Goal: Navigation & Orientation: Find specific page/section

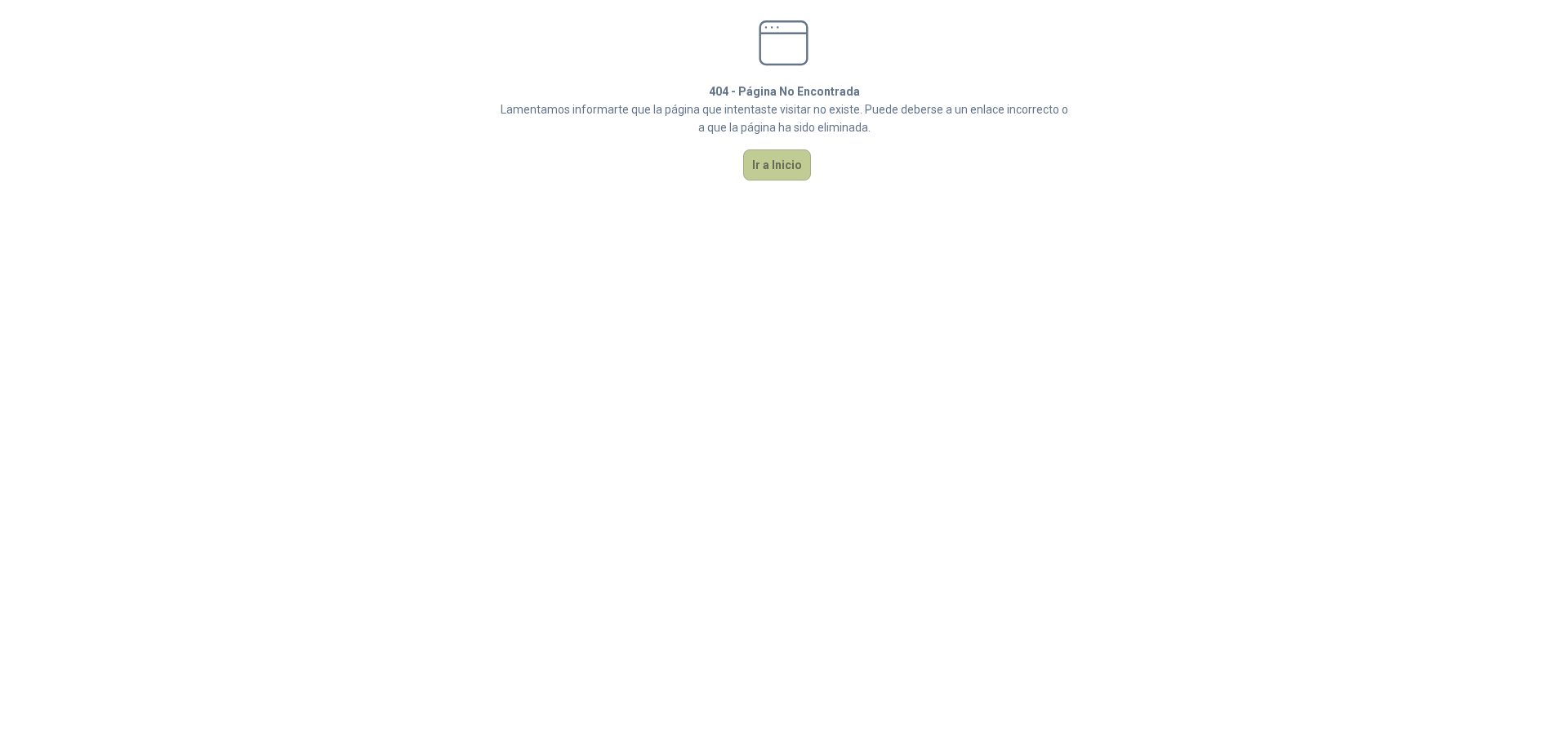
click at [798, 169] on button "Ir a Inicio" at bounding box center [777, 164] width 68 height 31
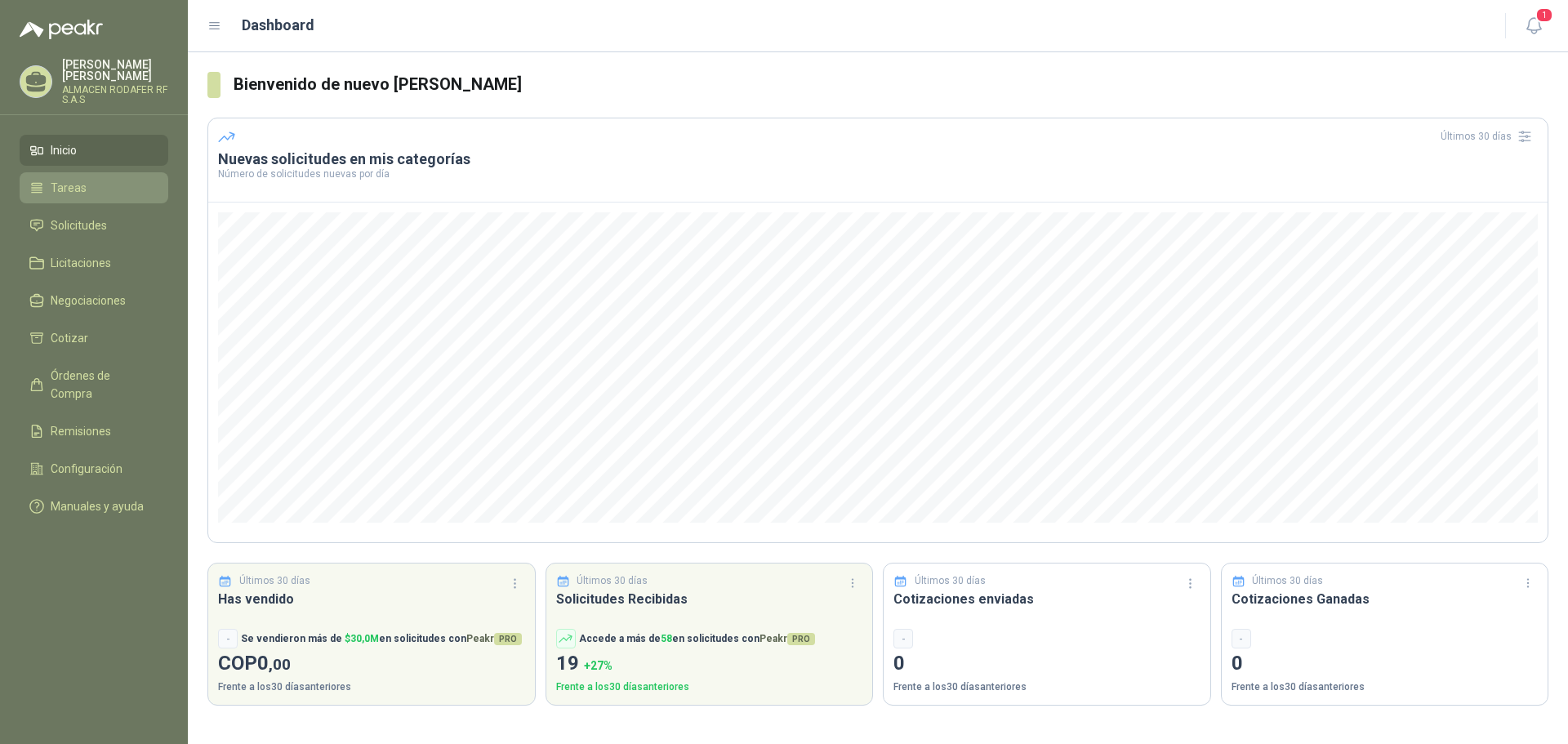
click at [96, 193] on li "Tareas" at bounding box center [93, 187] width 129 height 18
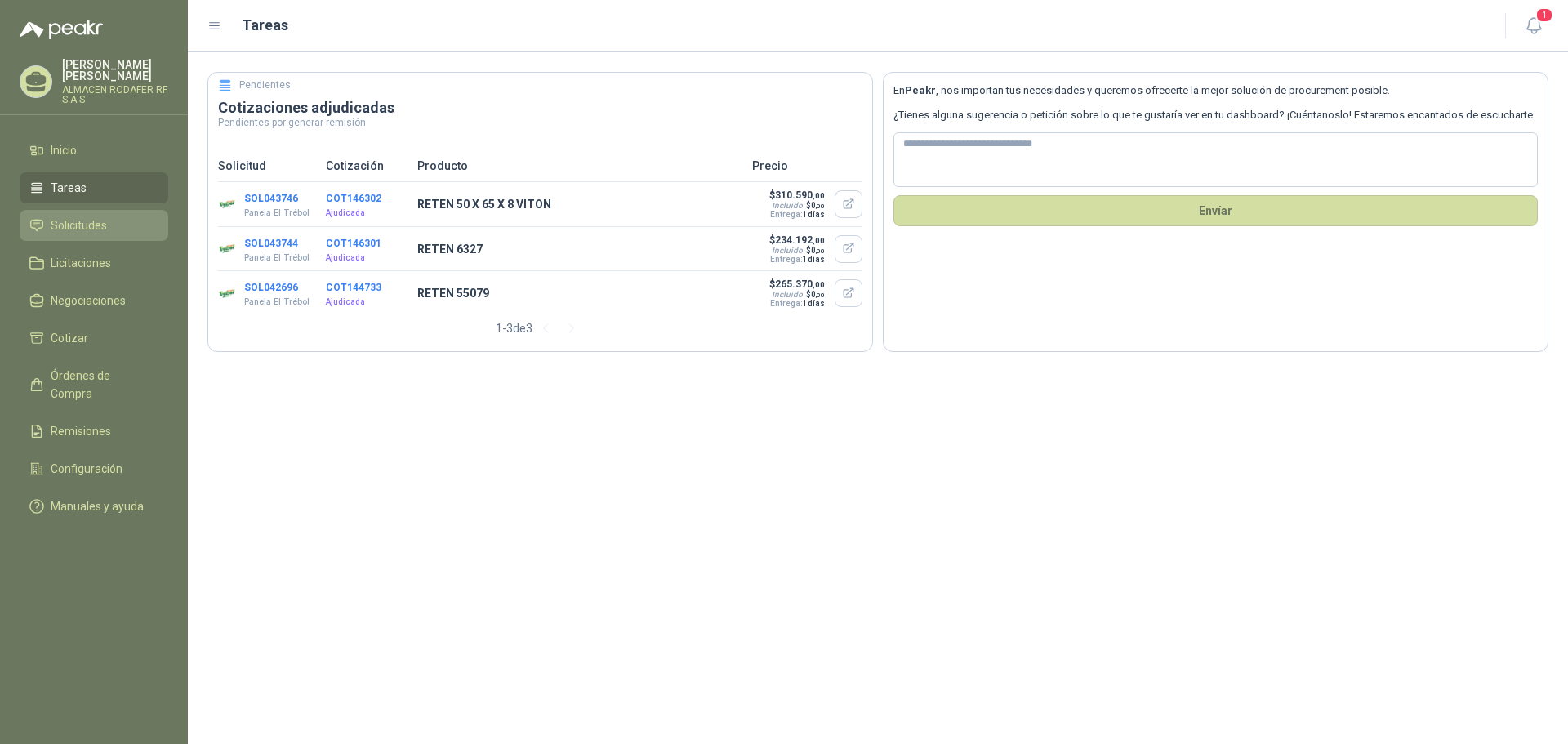
click at [93, 222] on span "Solicitudes" at bounding box center [79, 225] width 57 height 18
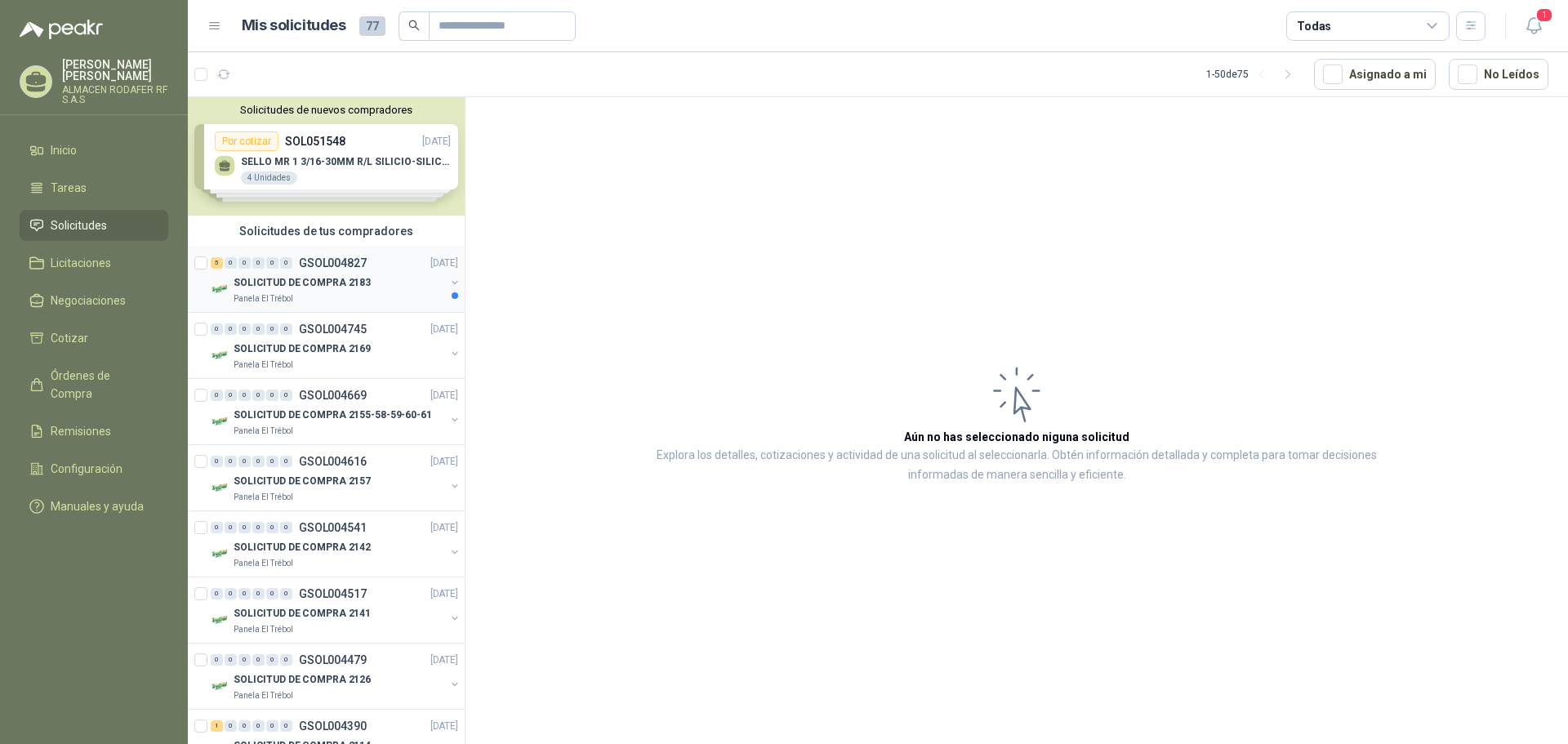
click at [372, 276] on div "SOLICITUD DE COMPRA 2183" at bounding box center [339, 282] width 211 height 20
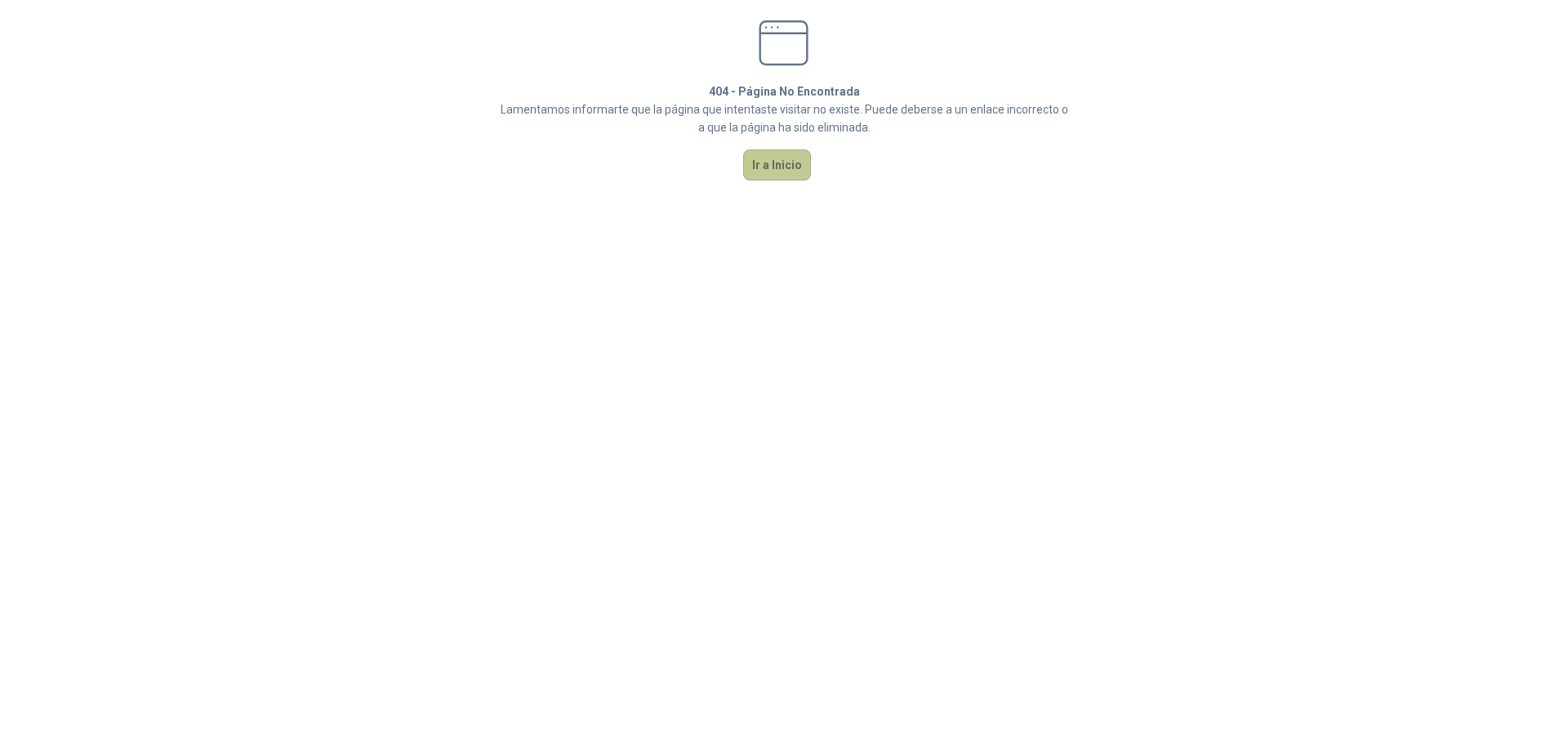
click at [763, 166] on button "Ir a Inicio" at bounding box center [777, 164] width 68 height 31
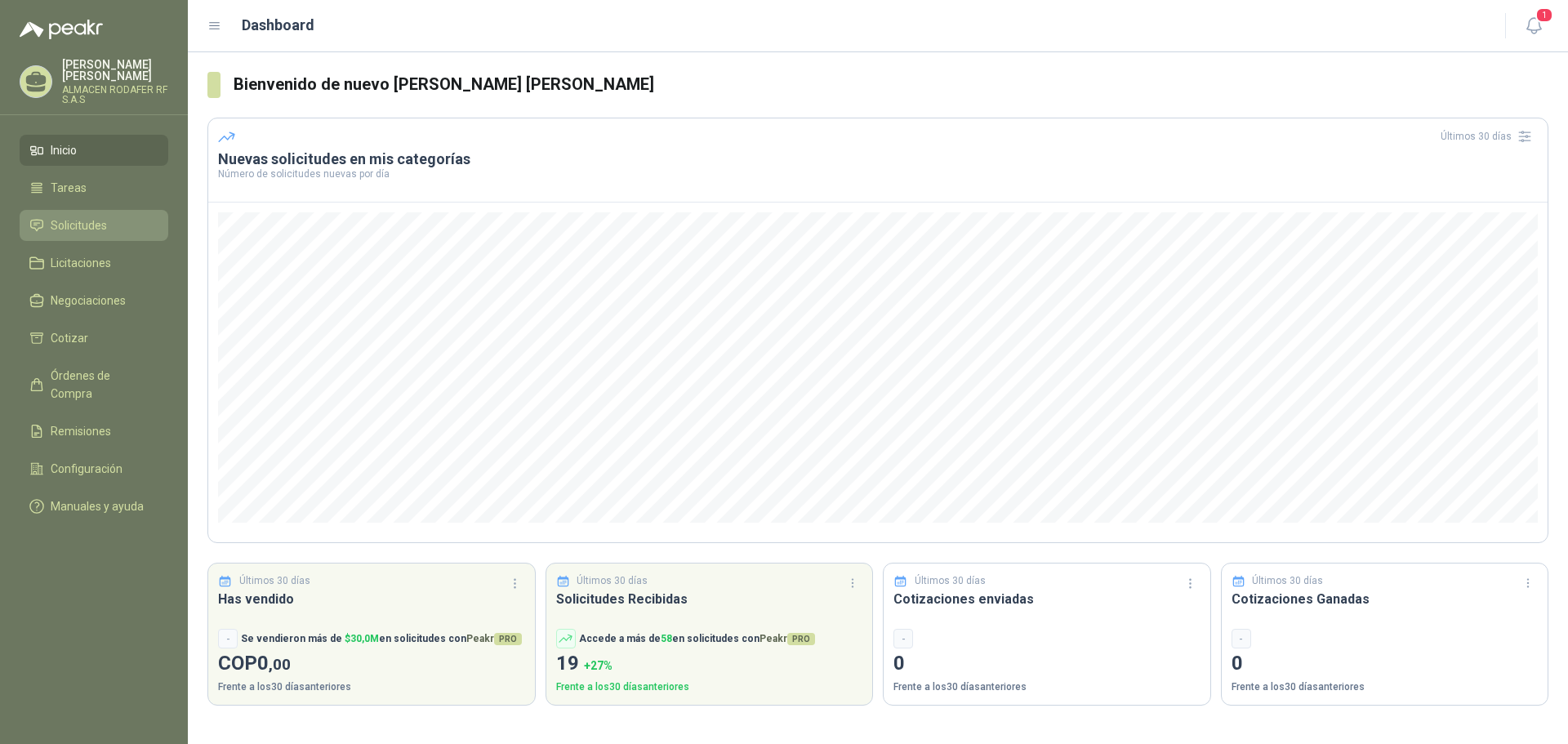
click at [82, 222] on span "Solicitudes" at bounding box center [79, 225] width 57 height 18
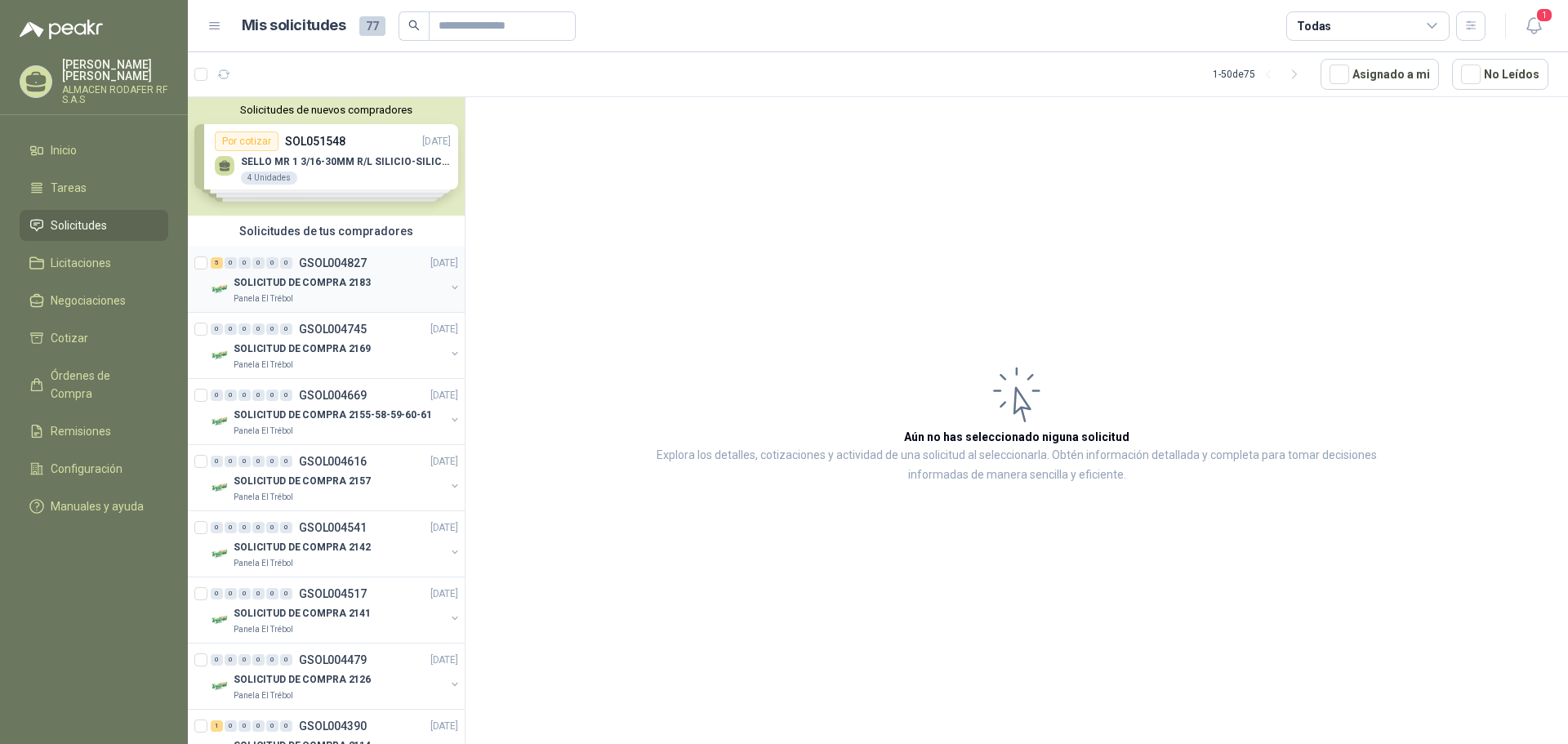
click at [250, 269] on div "5 0 0 0 0 0 GSOL004827 11/08/25" at bounding box center [336, 262] width 251 height 20
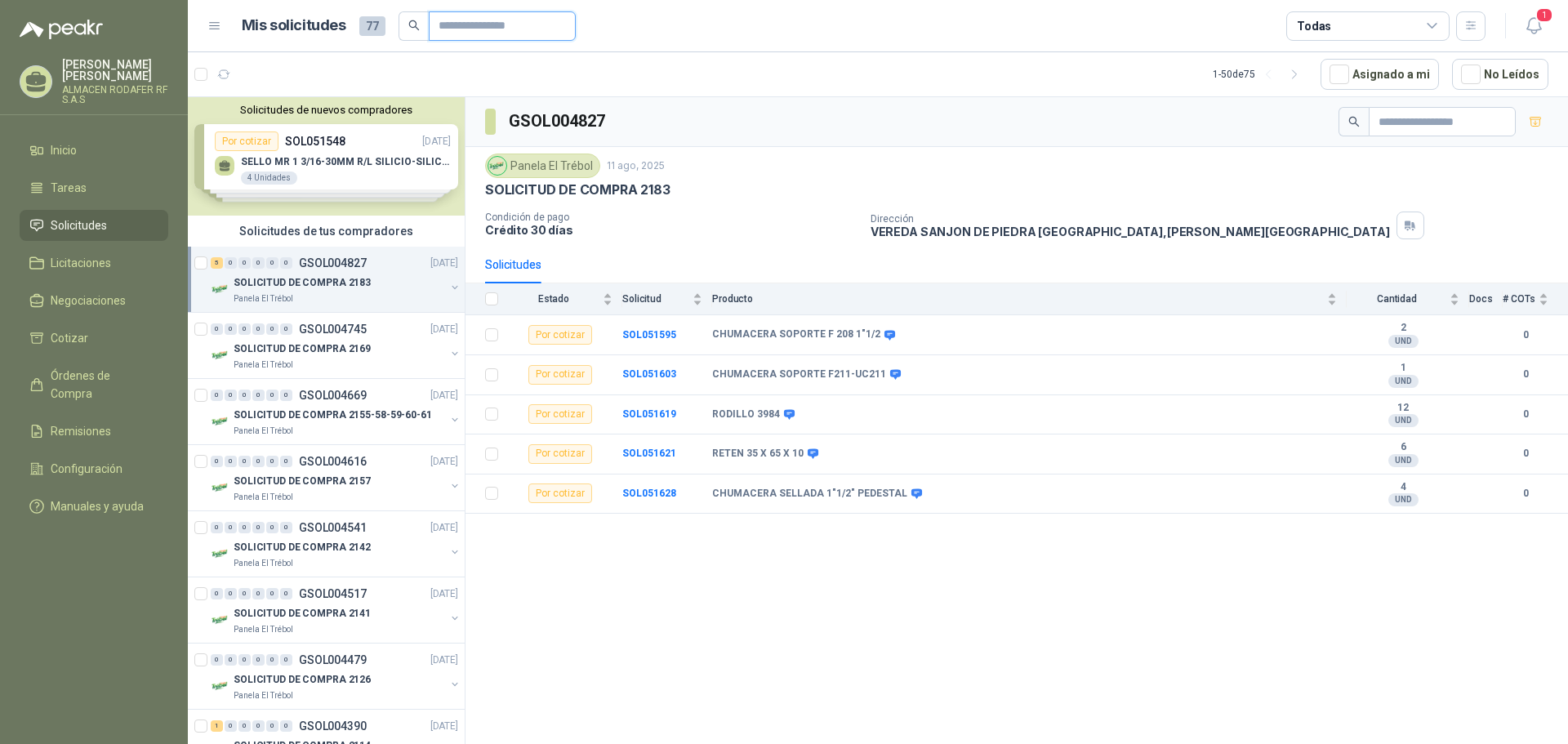
click at [531, 29] on input "text" at bounding box center [496, 25] width 114 height 27
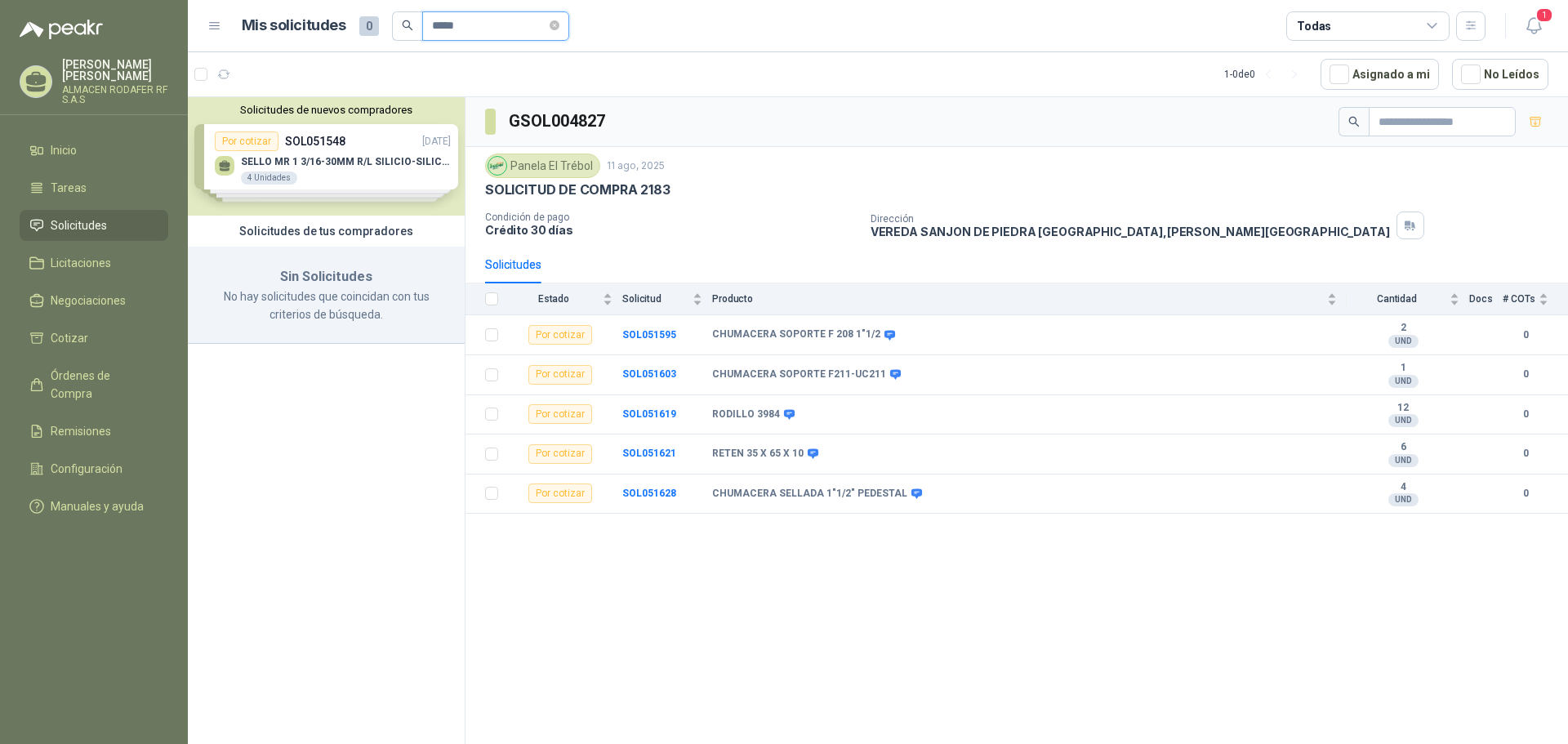
type input "*****"
click at [311, 268] on p "GSOL004827" at bounding box center [333, 262] width 68 height 11
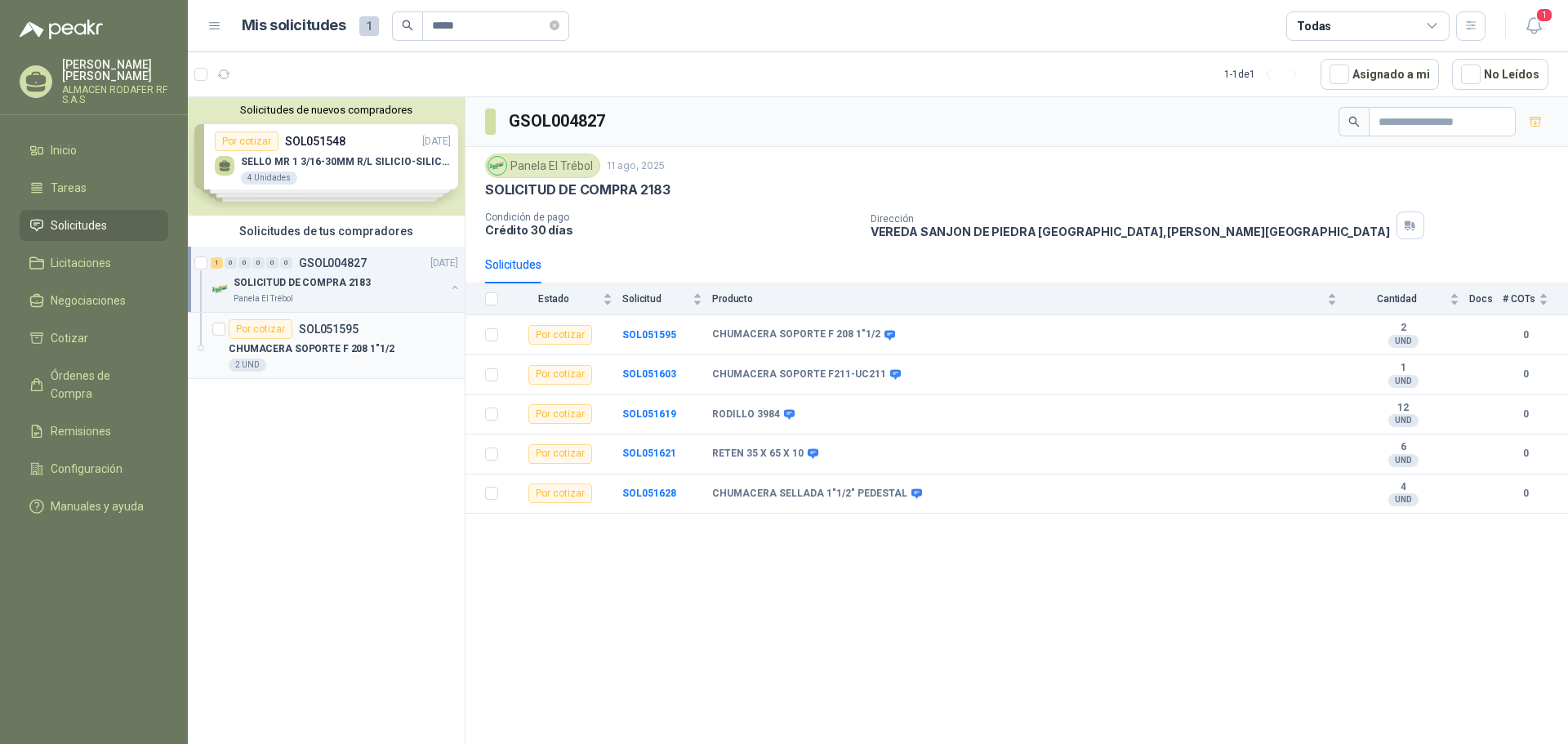
click at [319, 334] on p "SOL051595" at bounding box center [329, 330] width 59 height 11
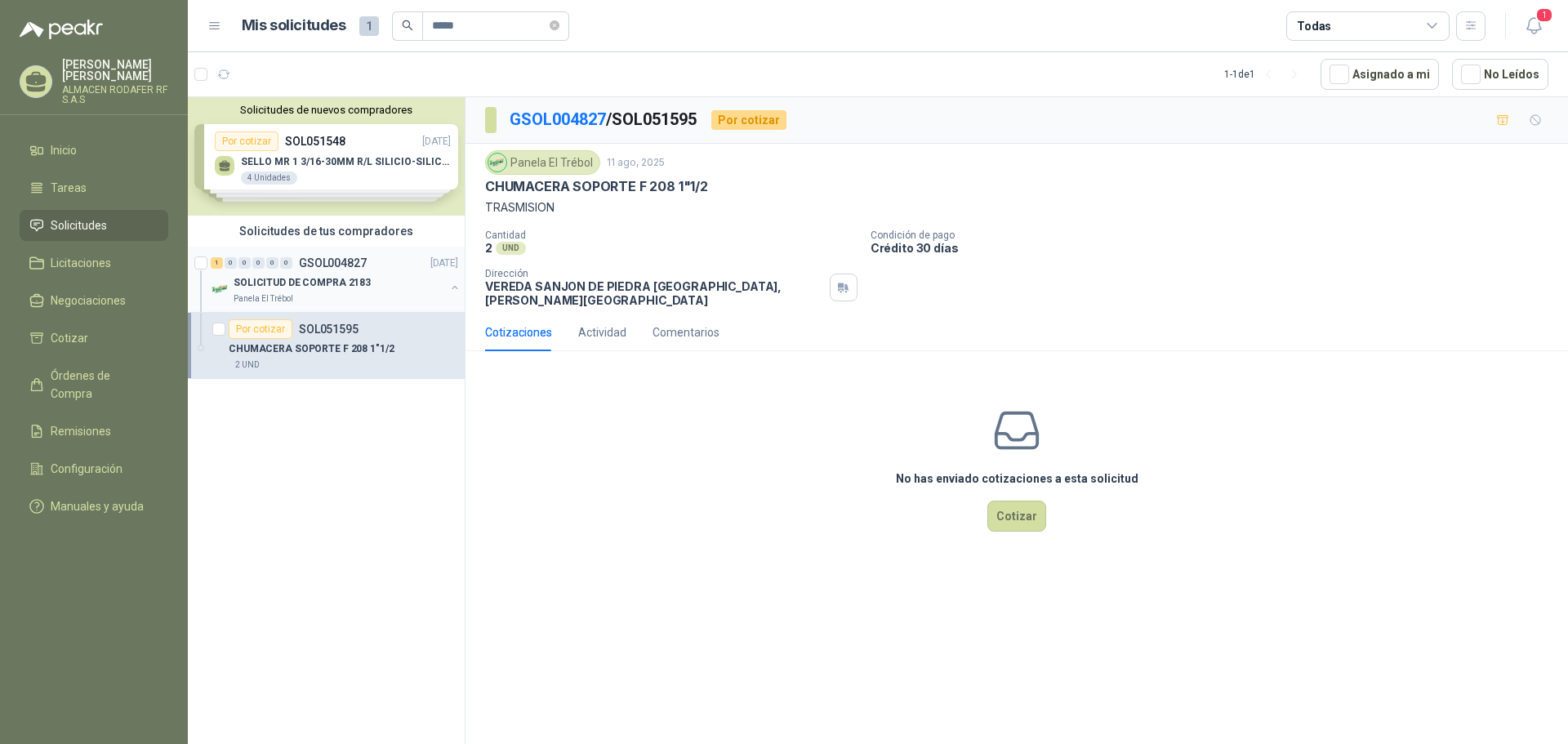
click at [334, 273] on div "SOLICITUD DE COMPRA 2183" at bounding box center [339, 282] width 211 height 20
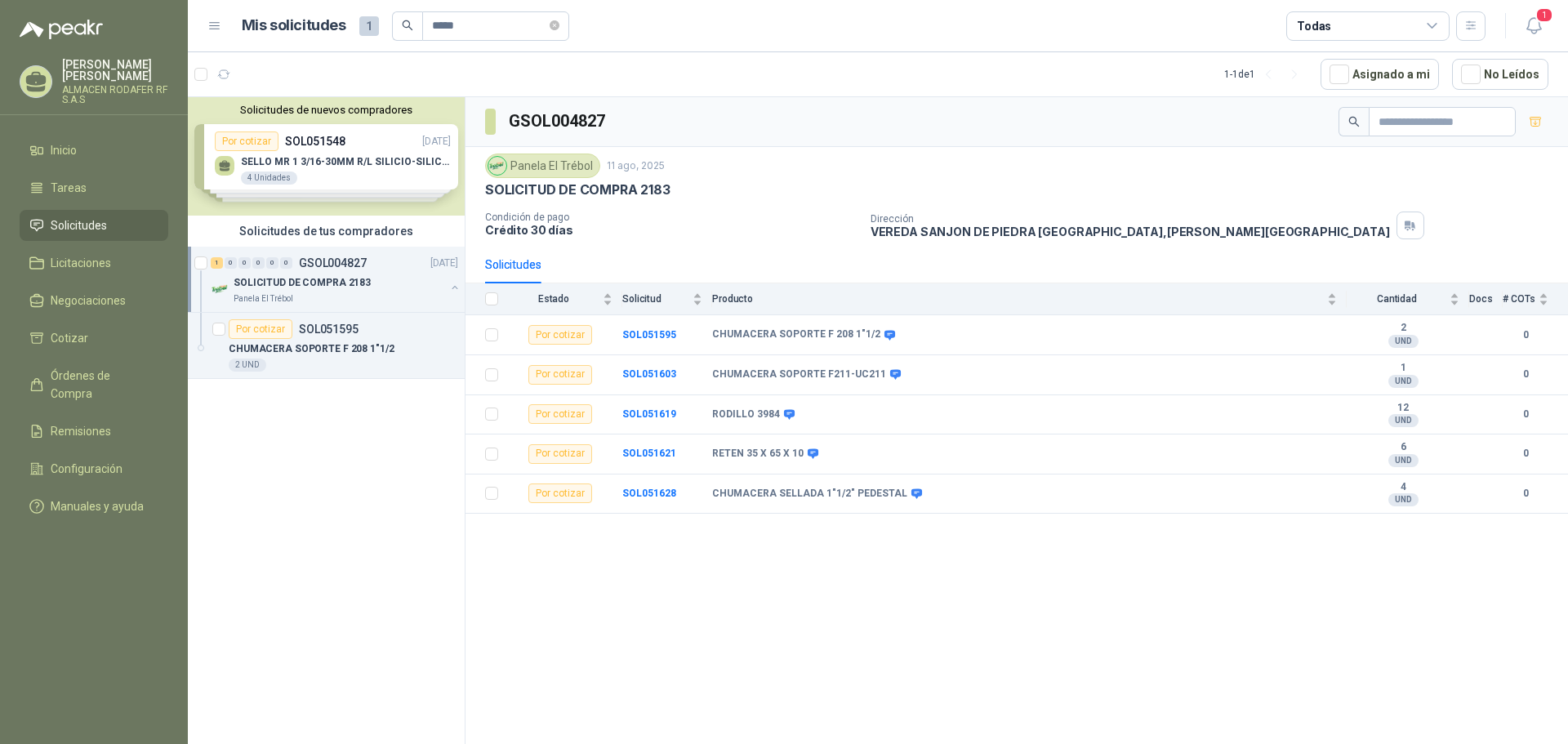
click at [342, 162] on div "Solicitudes de nuevos compradores Por cotizar SOL051548 11/08/25 SELLO MR 1 3/1…" at bounding box center [326, 156] width 277 height 118
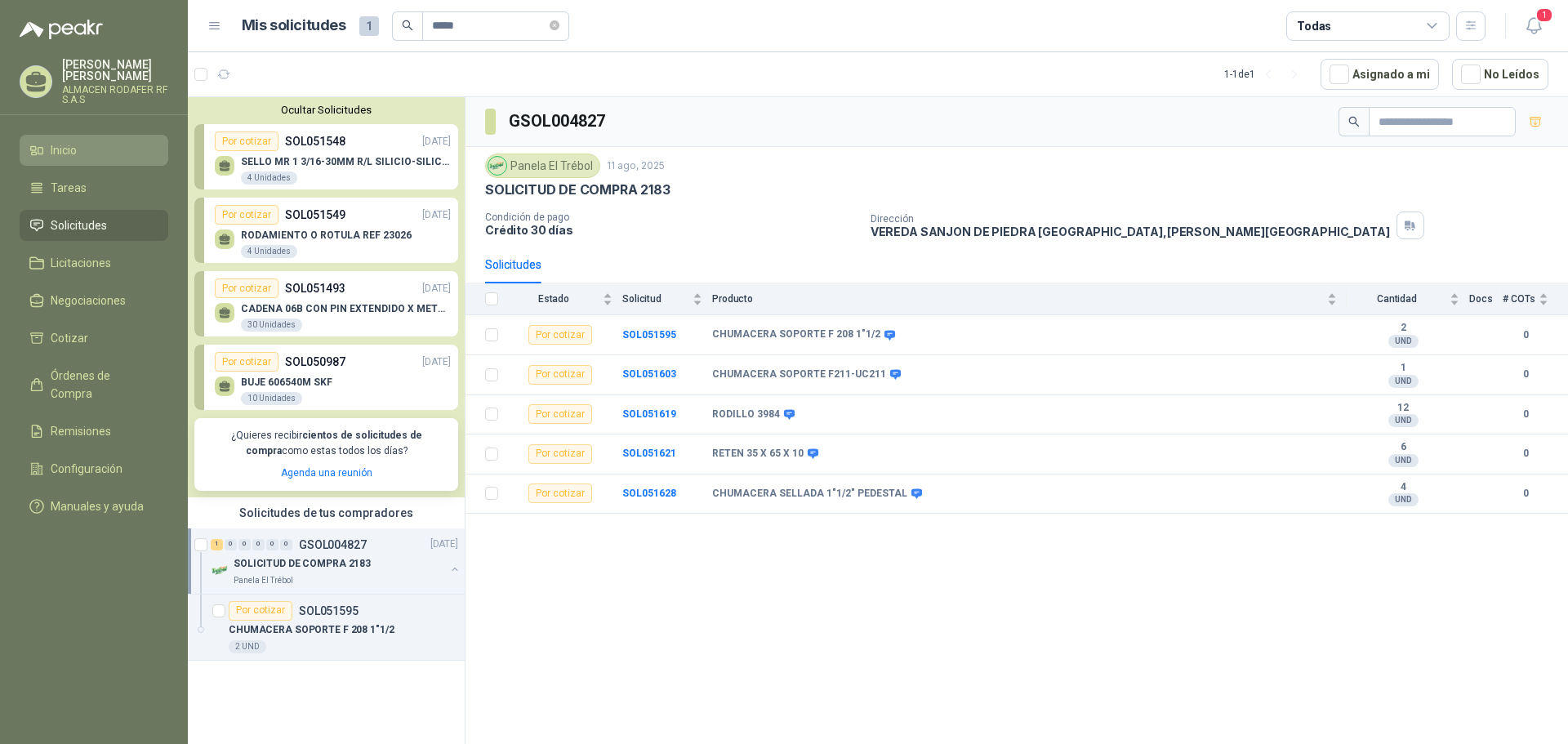
click at [37, 145] on icon at bounding box center [37, 150] width 15 height 15
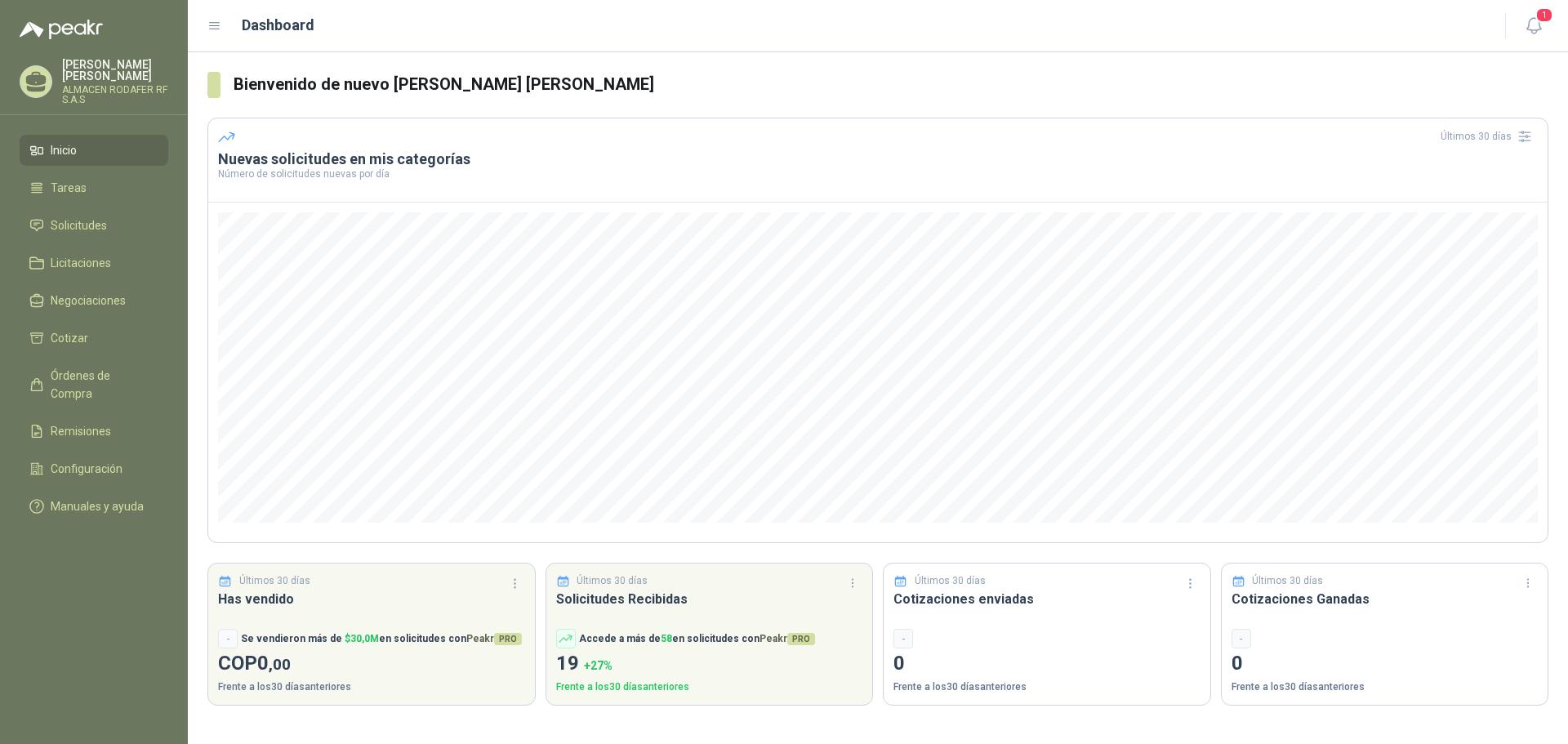
click at [127, 209] on ul "Inicio Tareas Solicitudes Licitaciones Negociaciones Cotizar Órdenes de Compra …" at bounding box center [93, 331] width 188 height 394
click at [118, 230] on li "Solicitudes" at bounding box center [93, 225] width 129 height 18
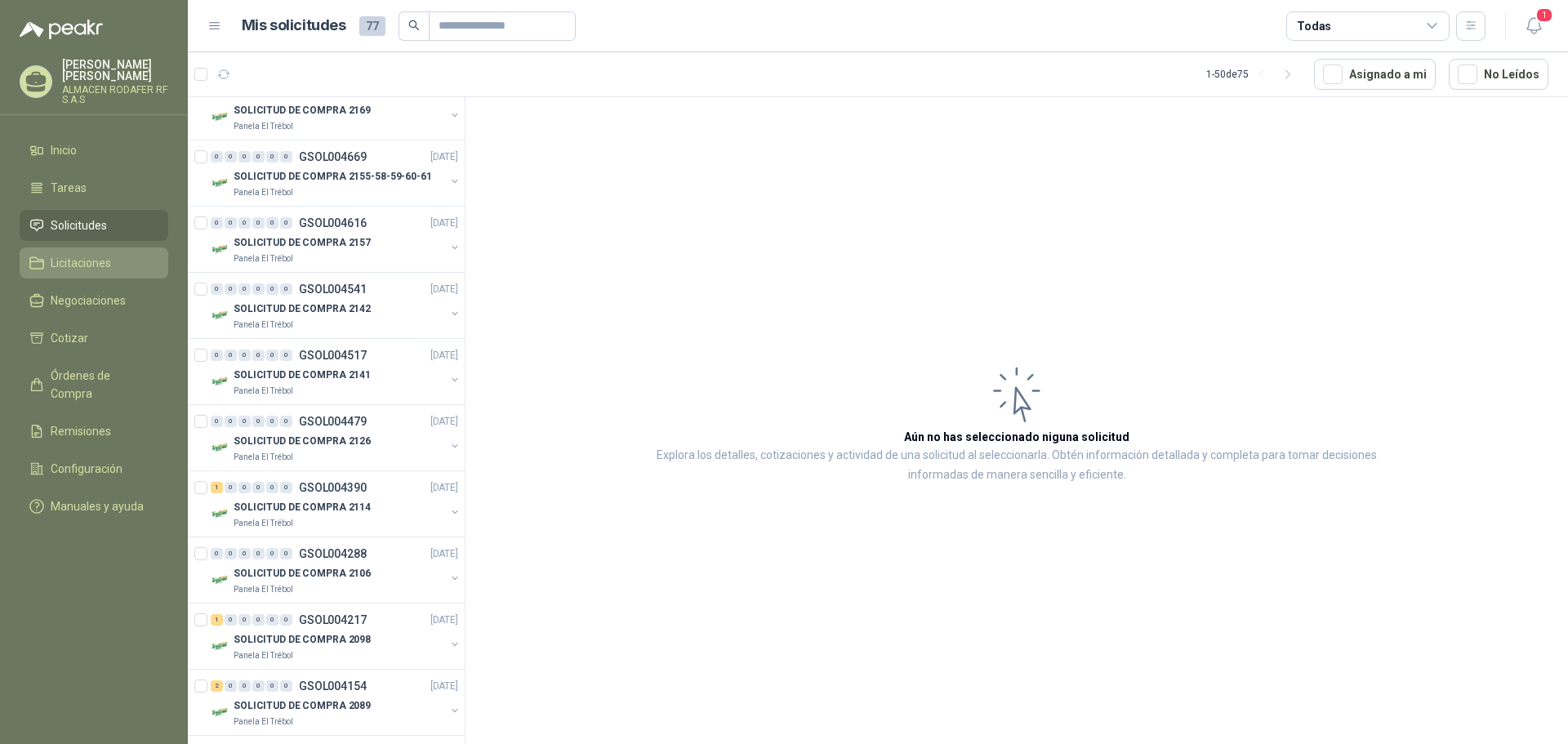
scroll to position [245, 0]
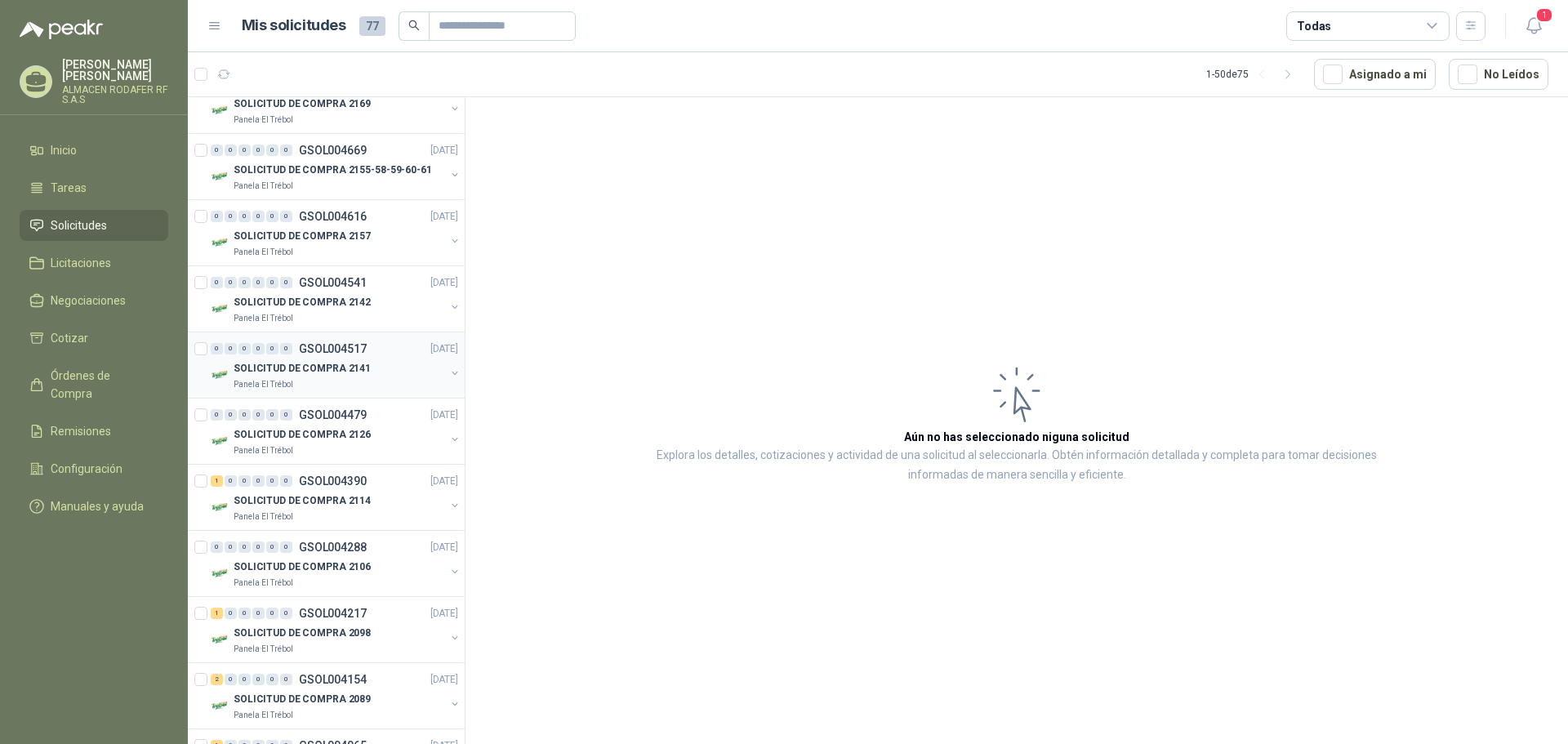
click at [384, 377] on div "SOLICITUD DE COMPRA 2141" at bounding box center [339, 368] width 211 height 20
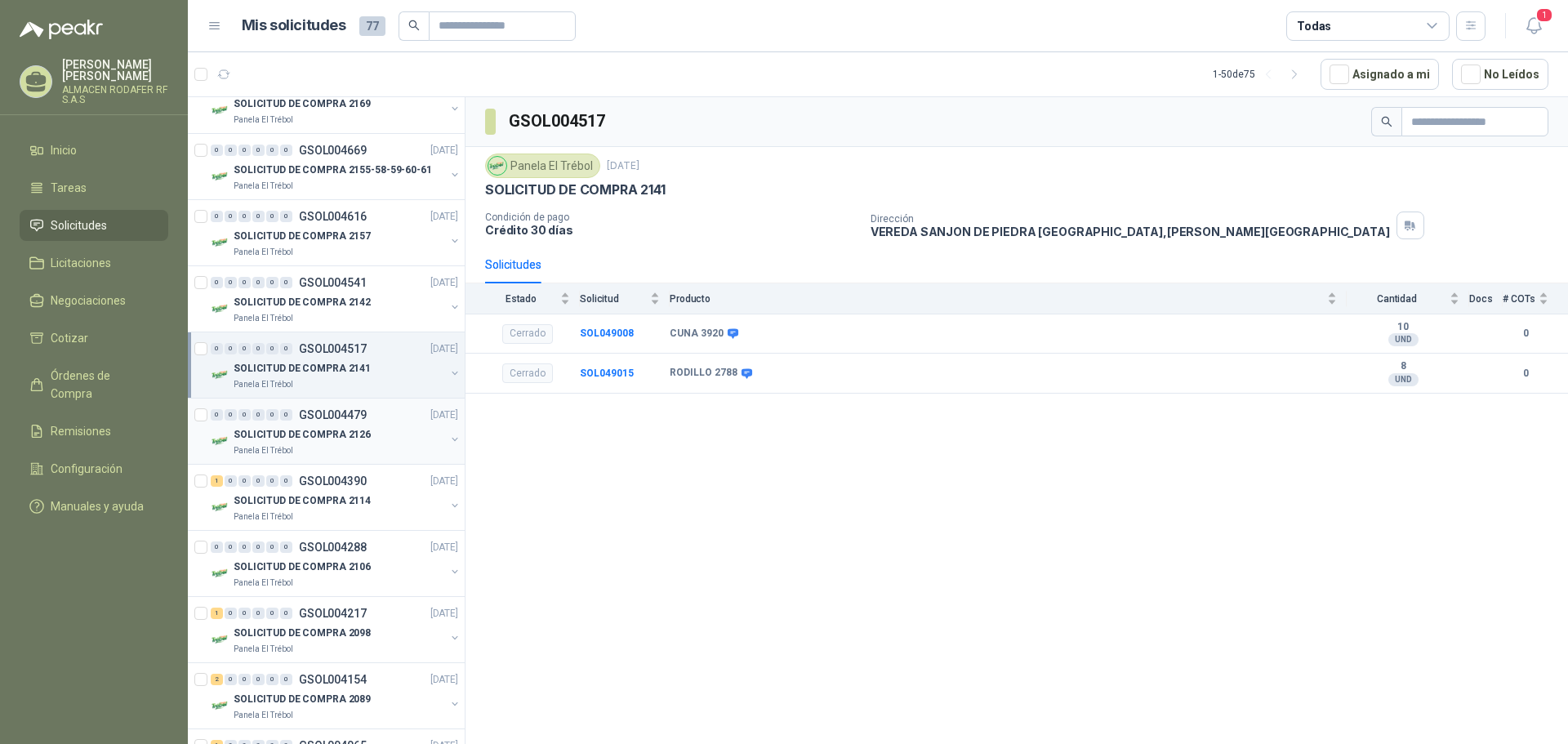
click at [367, 428] on div "SOLICITUD DE COMPRA 2126" at bounding box center [339, 434] width 211 height 20
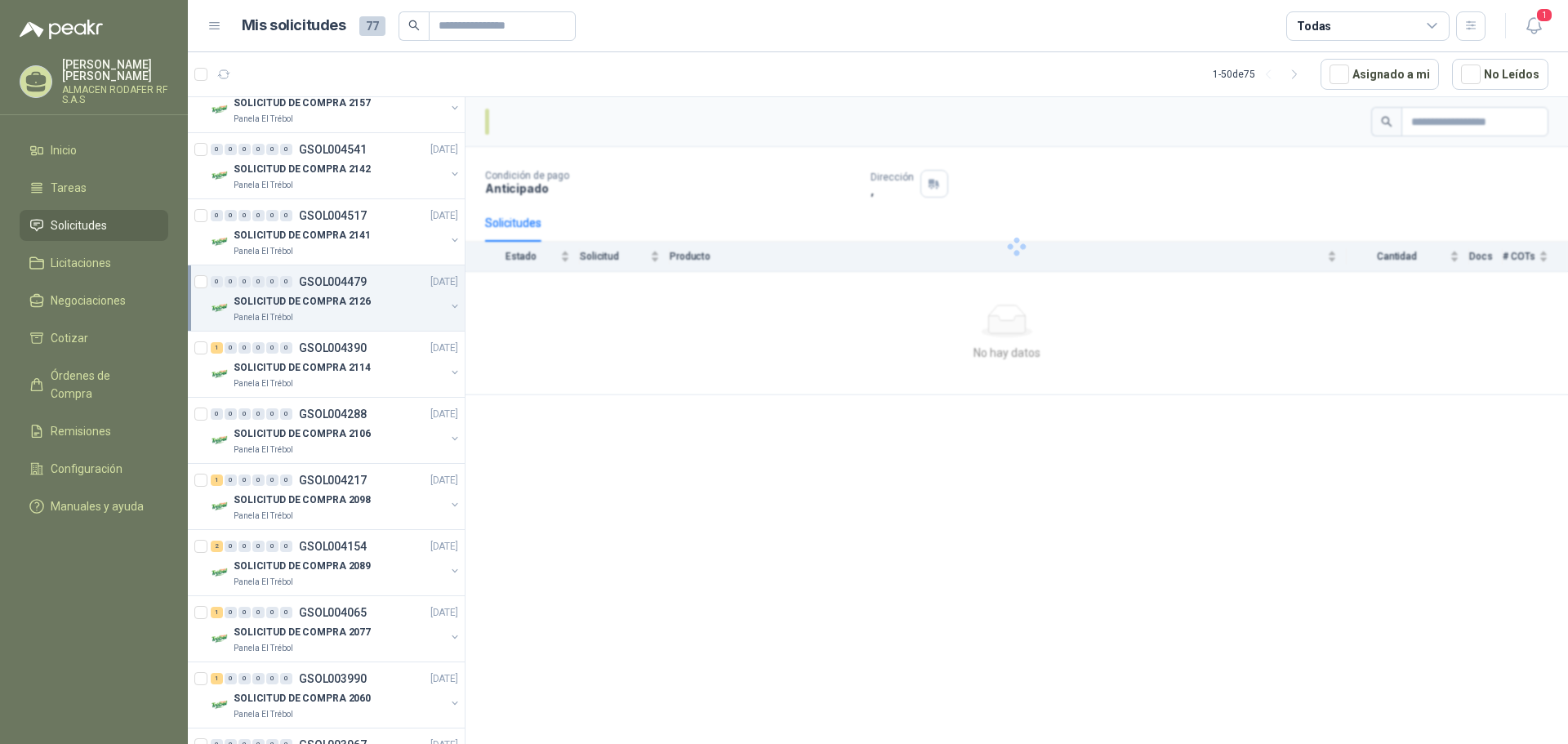
scroll to position [409, 0]
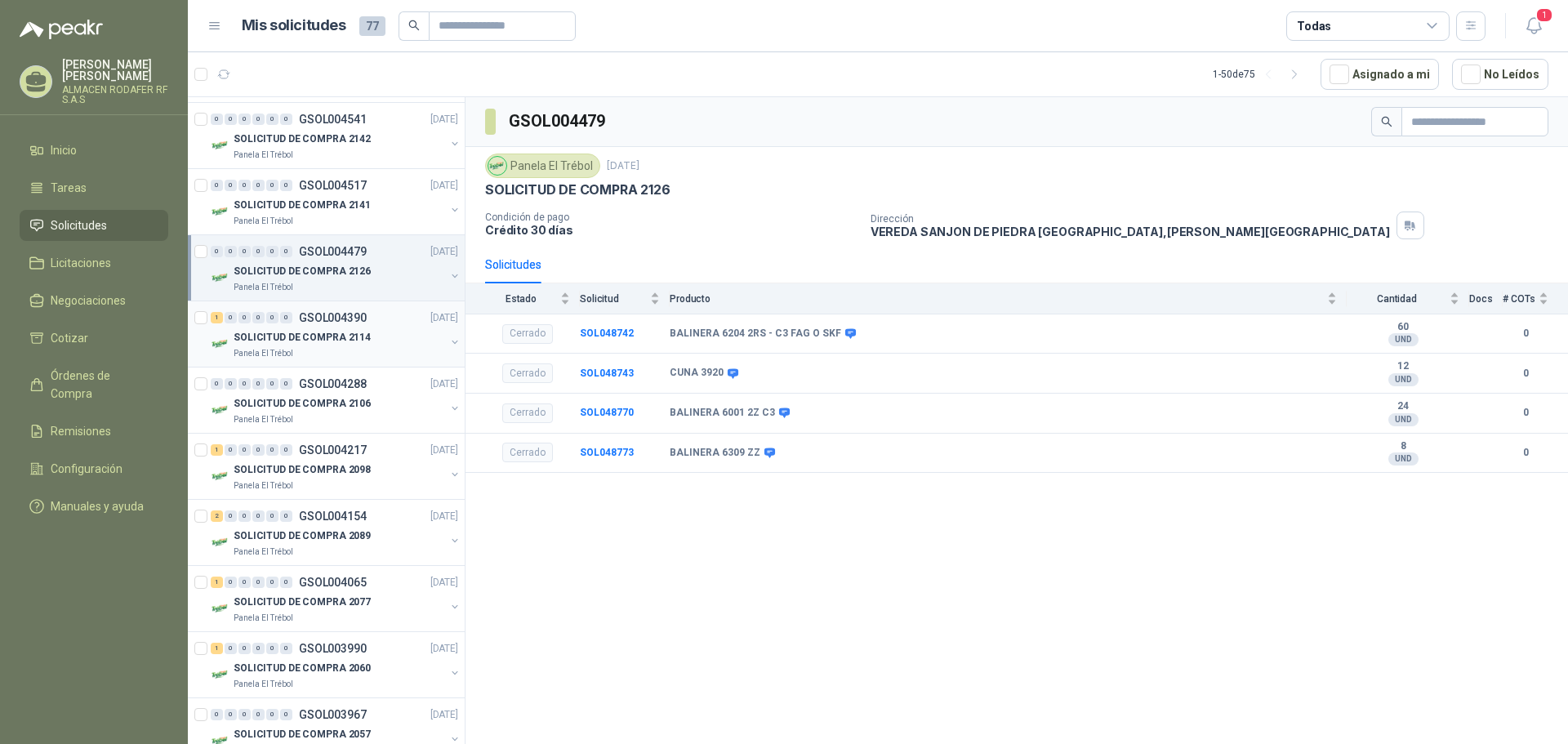
click at [347, 344] on p "SOLICITUD DE COMPRA 2114" at bounding box center [301, 337] width 137 height 15
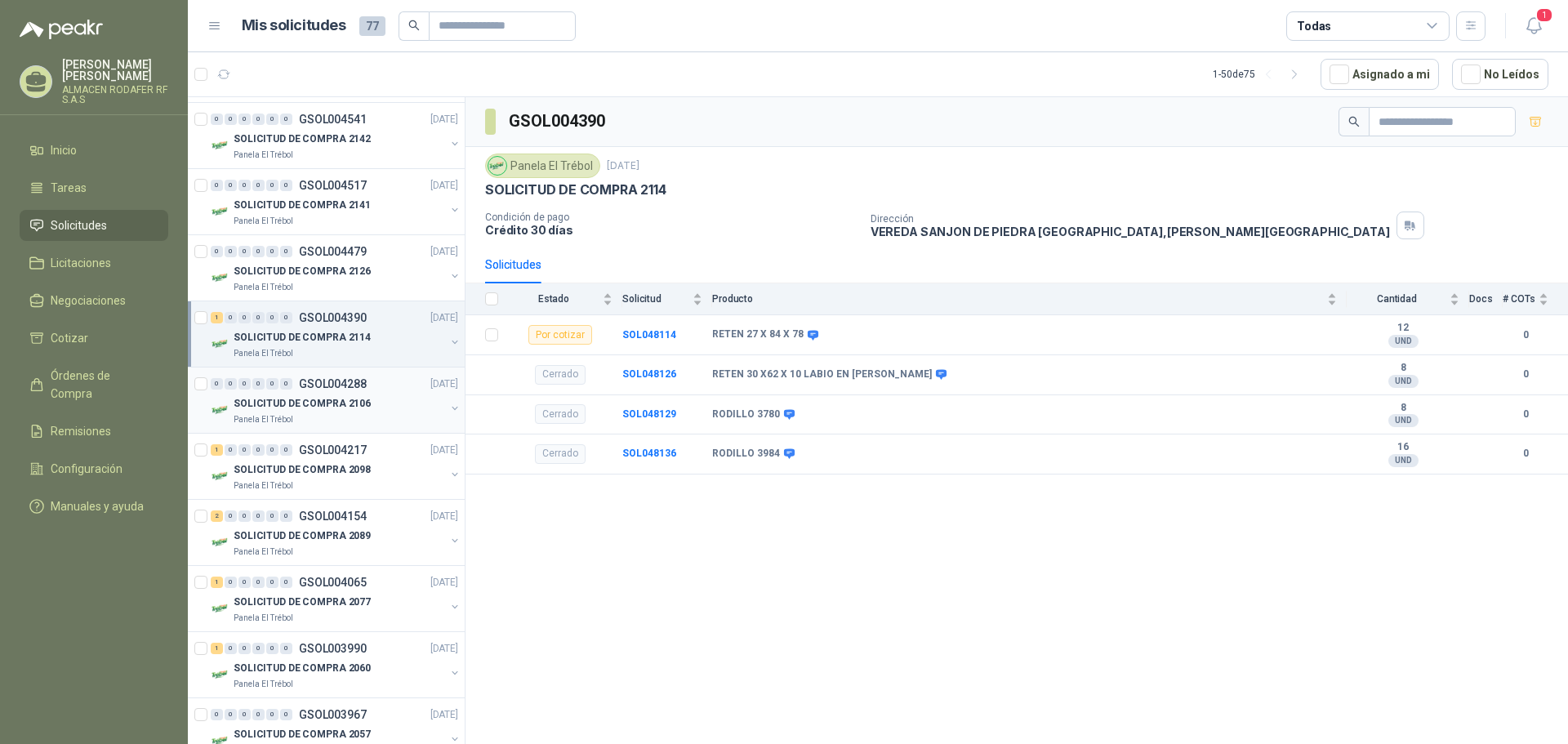
click at [339, 391] on div "0 0 0 0 0 0 GSOL004288 01/07/25" at bounding box center [336, 383] width 251 height 20
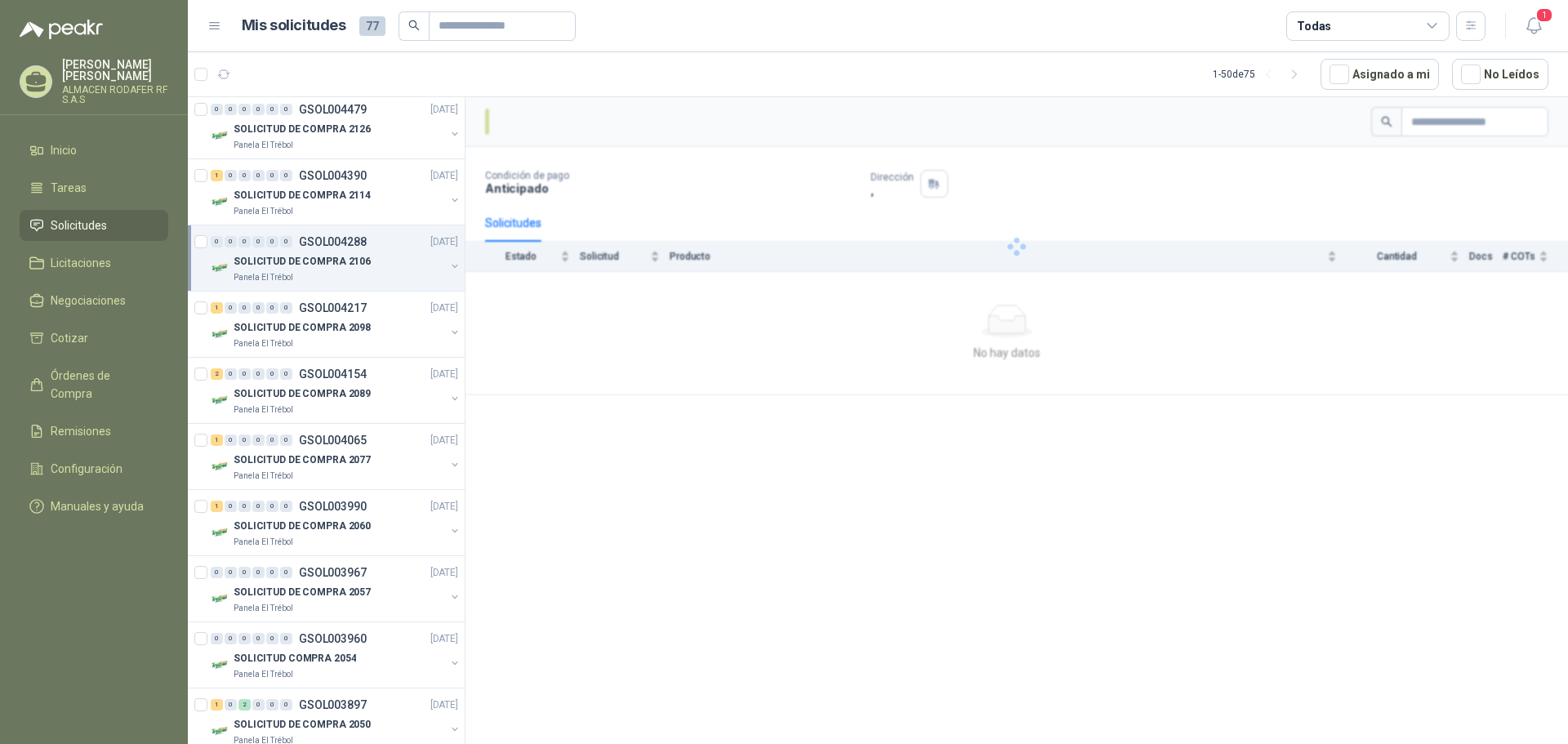
scroll to position [572, 0]
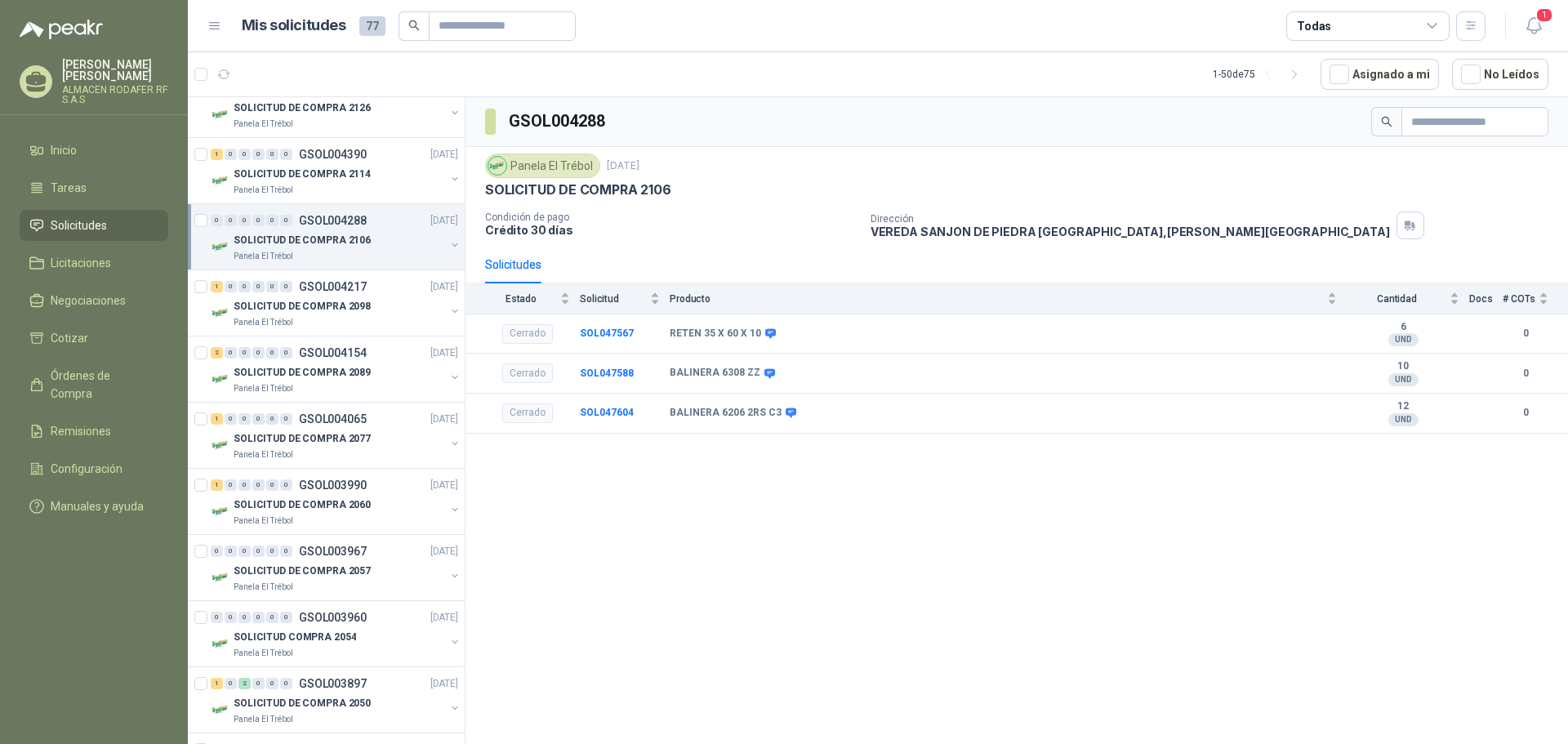
click at [339, 391] on div "Panela El Trébol" at bounding box center [339, 389] width 211 height 13
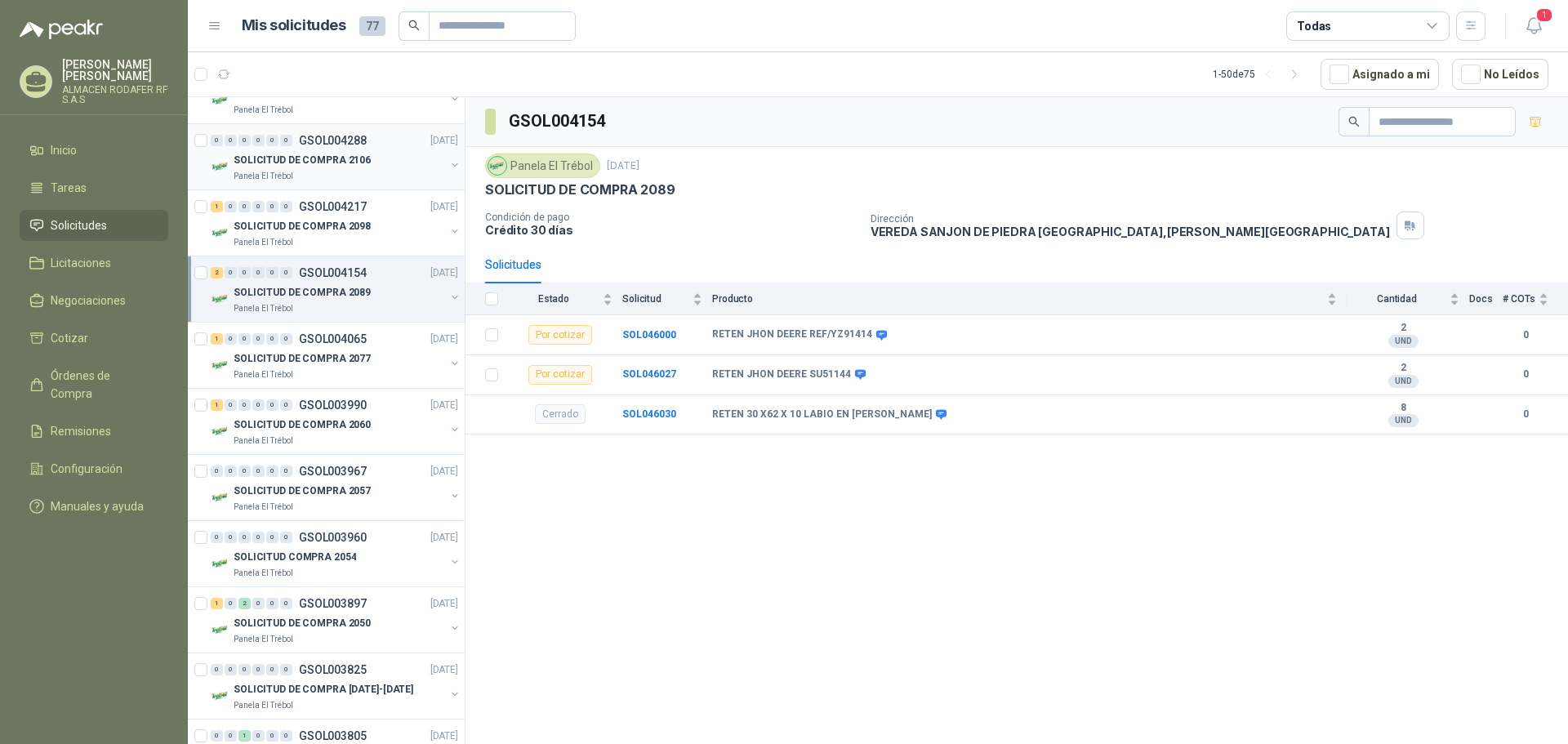
scroll to position [653, 0]
click at [339, 391] on div "1 0 0 0 0 0 GSOL003990 03/06/25 SOLICITUD DE COMPRA 2060 Panela El Trébol" at bounding box center [326, 420] width 277 height 66
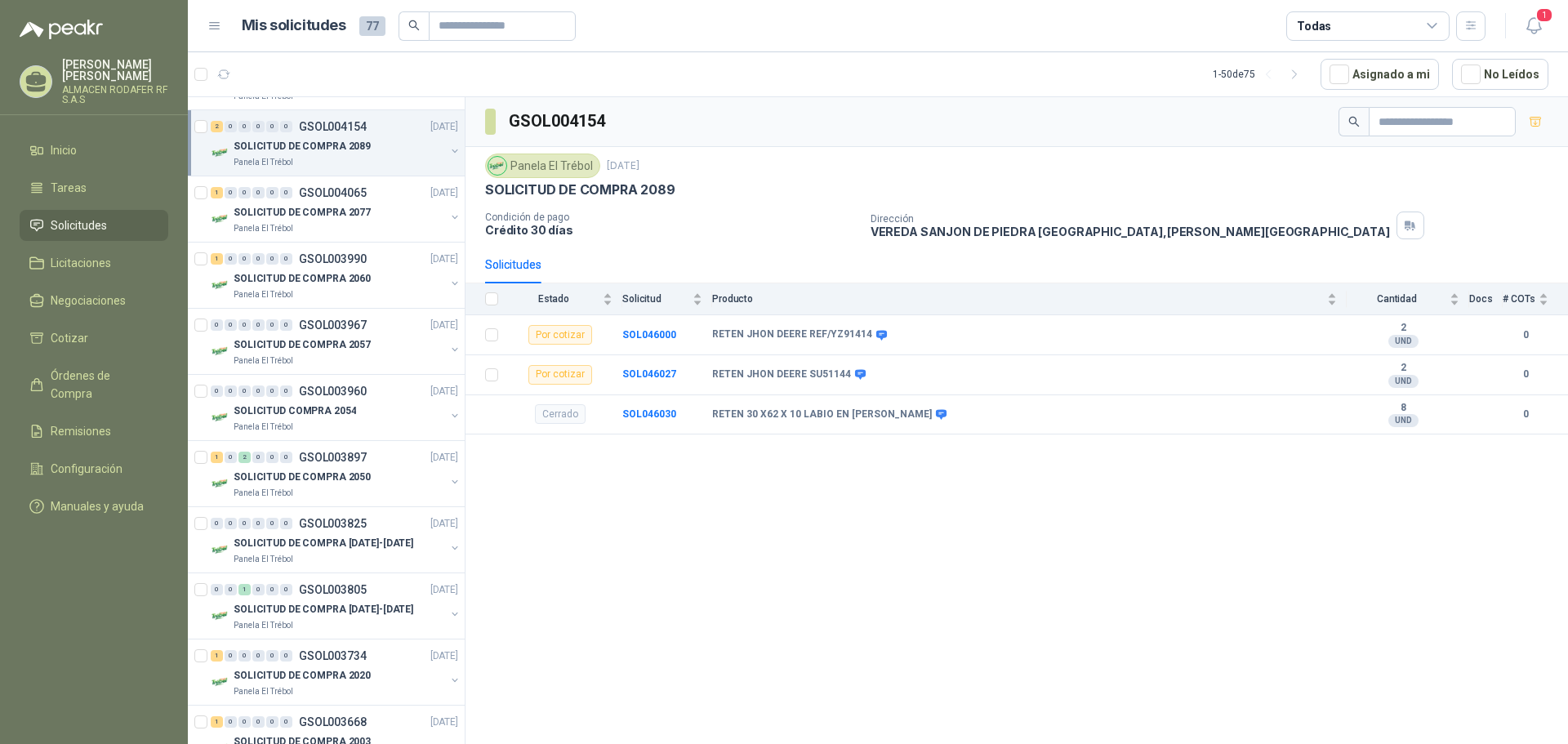
scroll to position [817, 0]
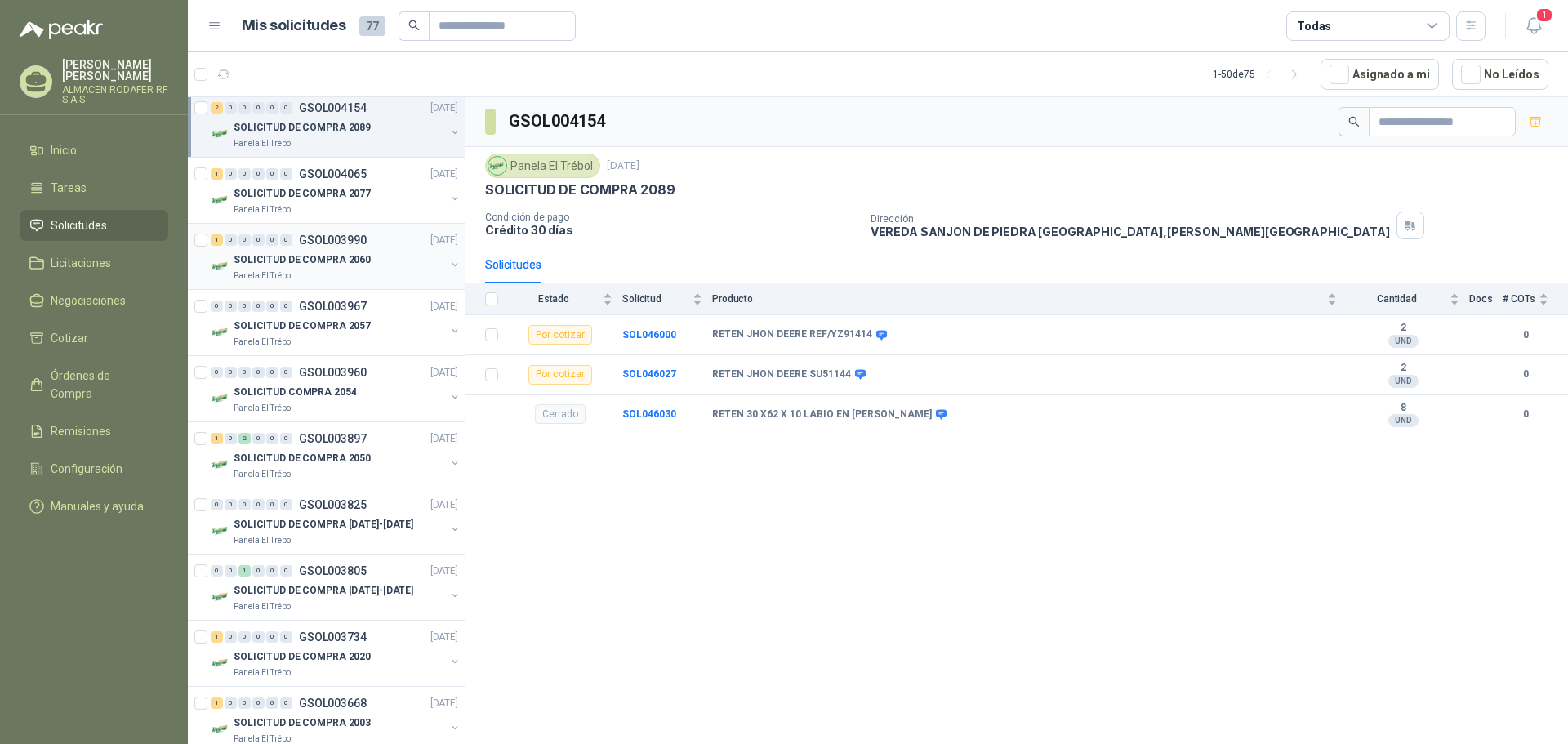
click at [351, 261] on p "SOLICITUD DE COMPRA 2060" at bounding box center [301, 260] width 137 height 15
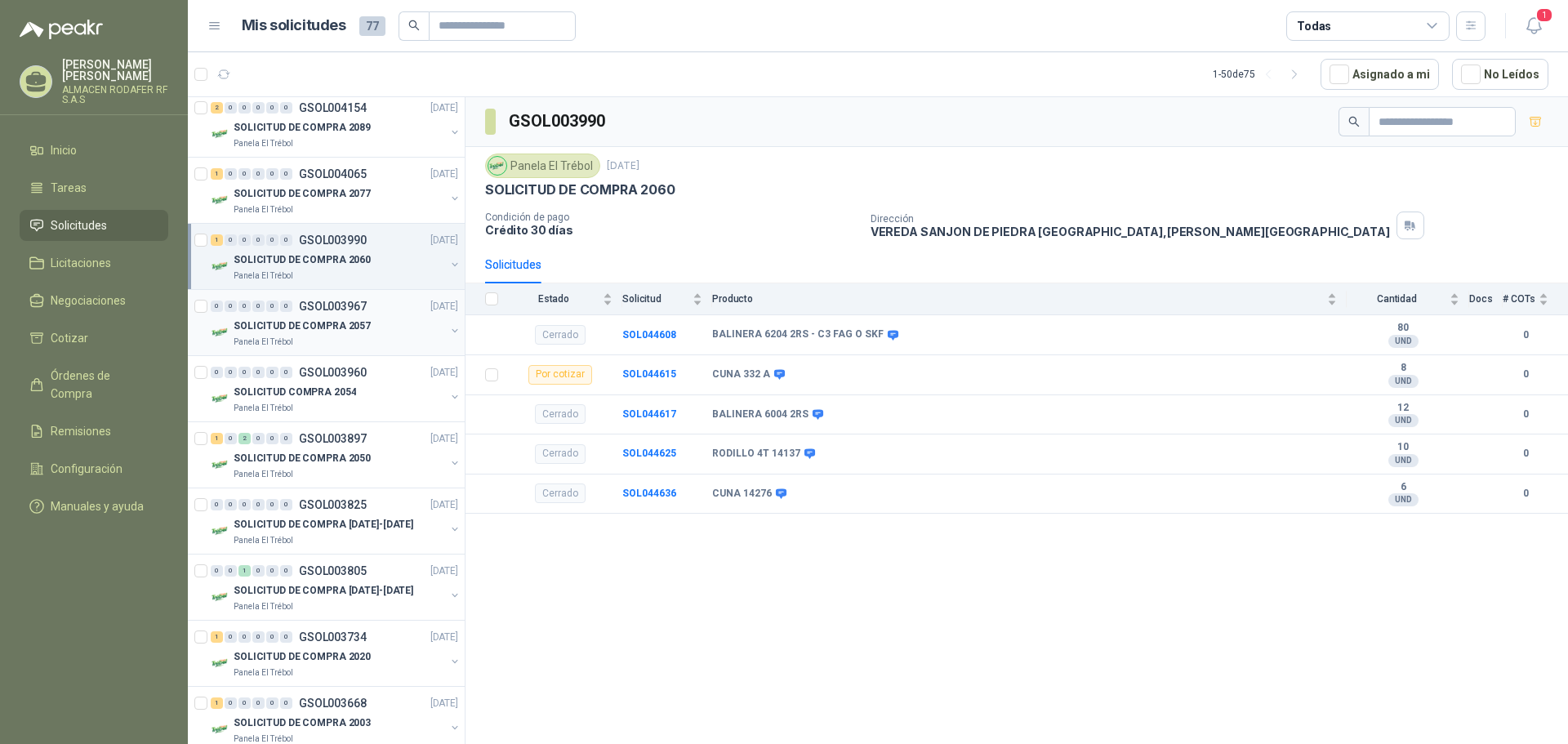
click at [355, 311] on p "GSOL003967" at bounding box center [333, 306] width 68 height 11
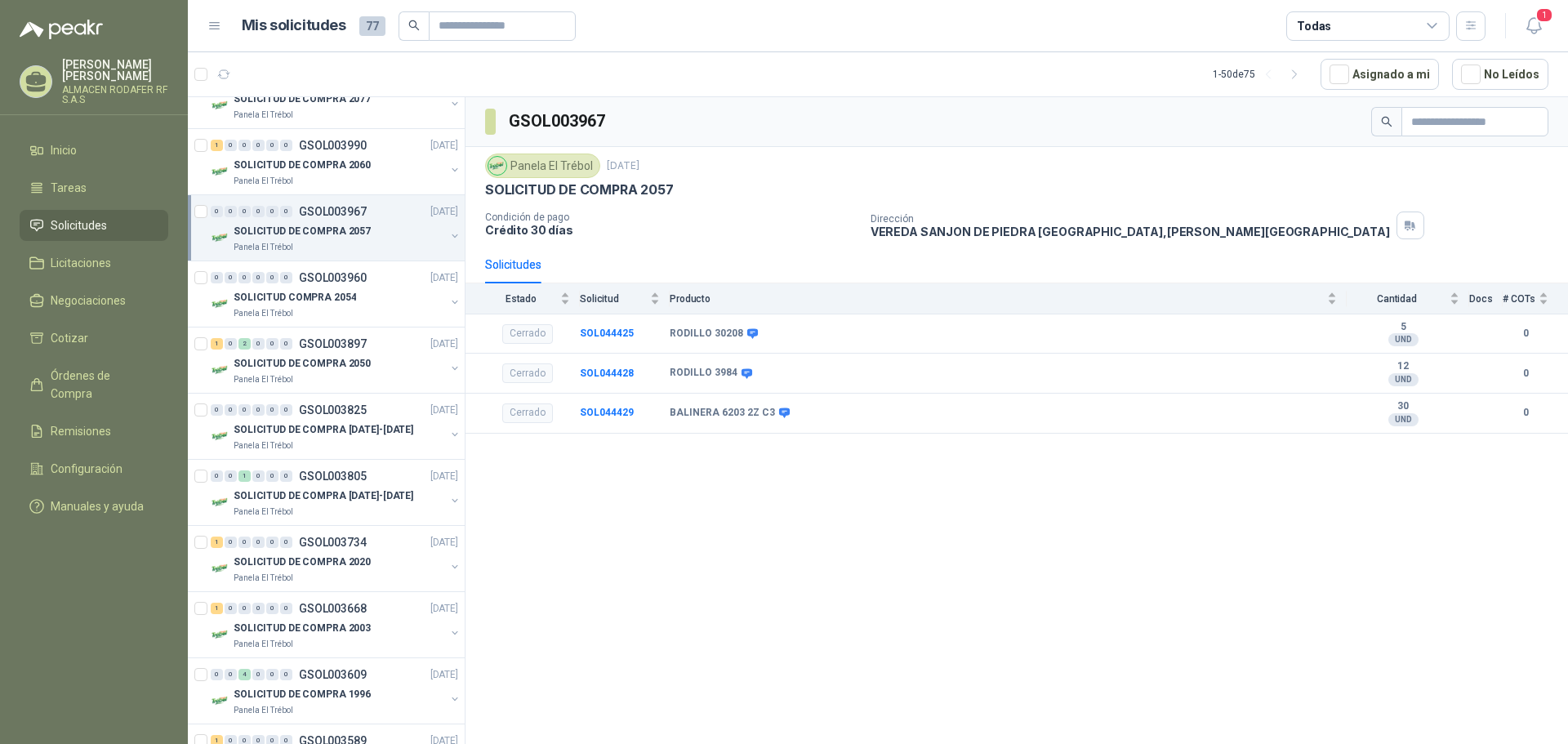
scroll to position [980, 0]
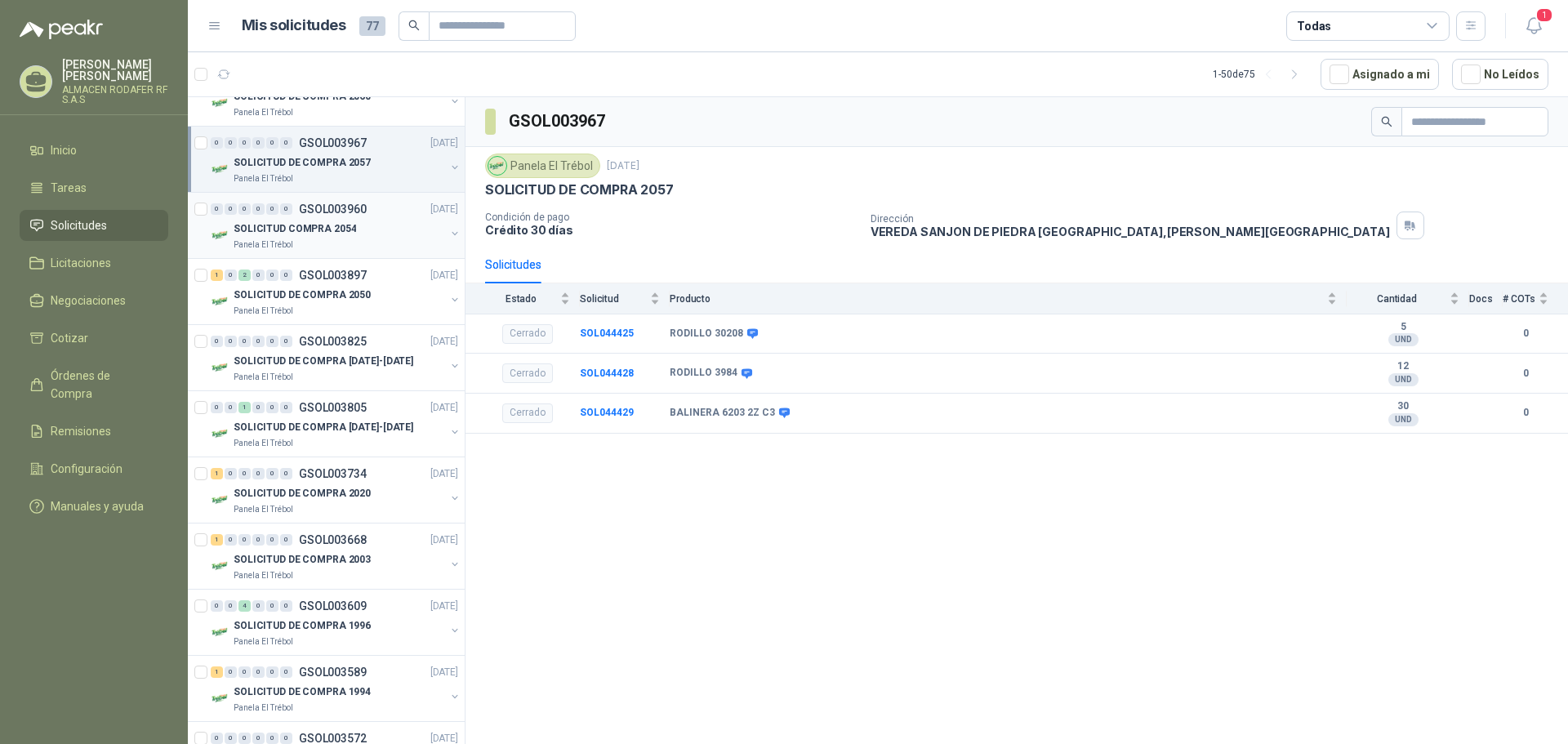
click at [363, 233] on div "SOLICITUD COMPRA 2054" at bounding box center [339, 228] width 211 height 20
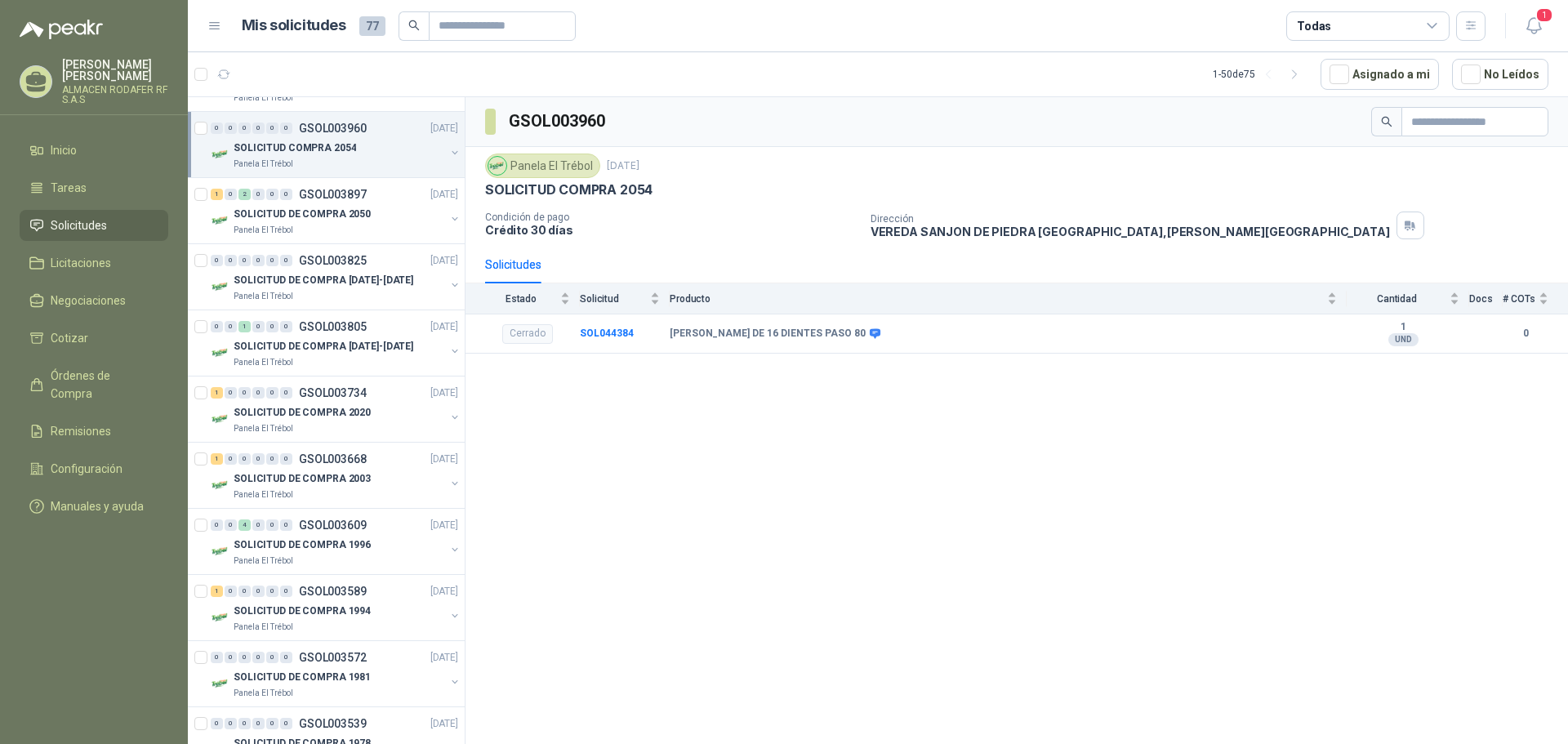
scroll to position [1062, 0]
click at [364, 228] on div "Panela El Trébol" at bounding box center [339, 229] width 211 height 13
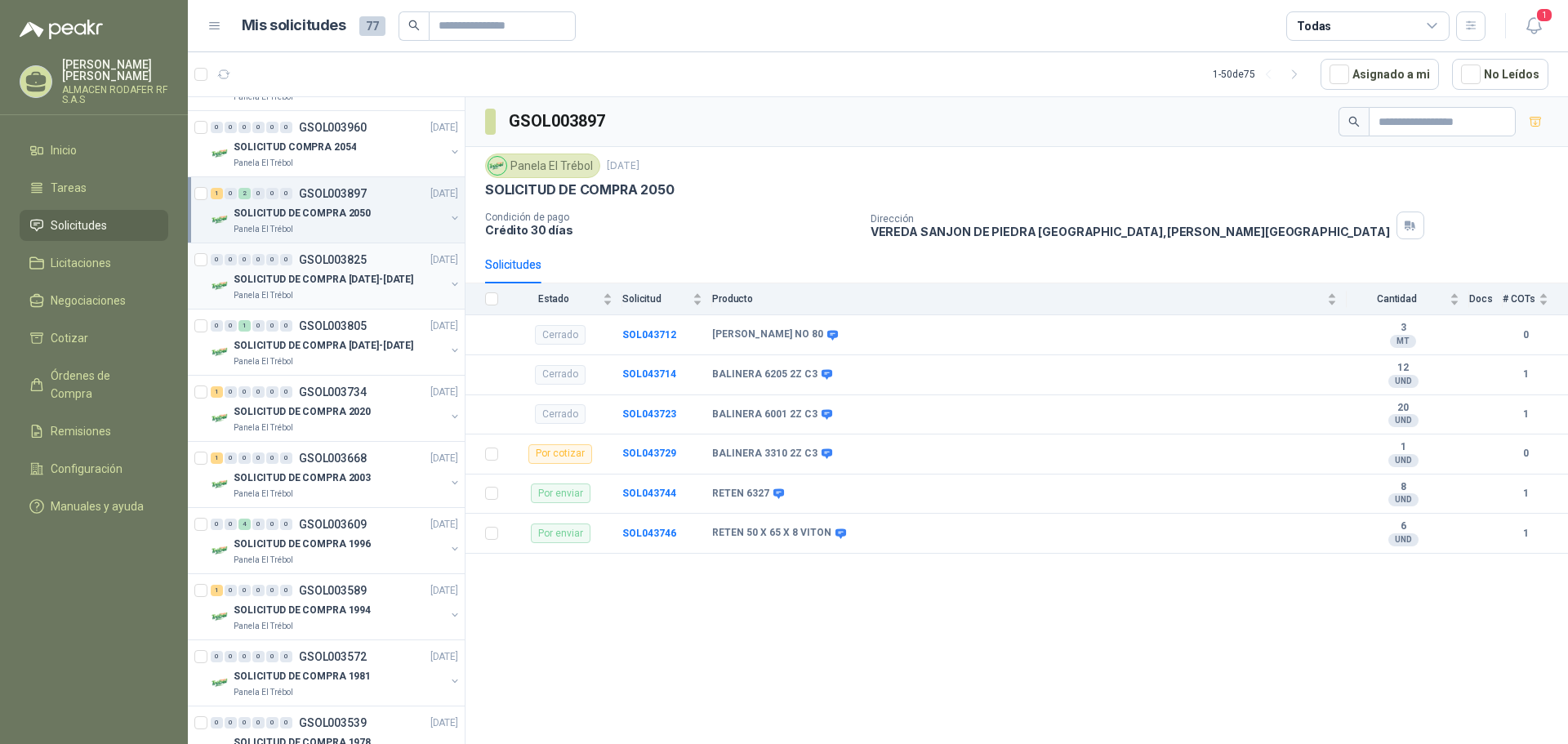
click at [367, 267] on div "0 0 0 0 0 0 GSOL003825 21/05/25" at bounding box center [336, 260] width 251 height 20
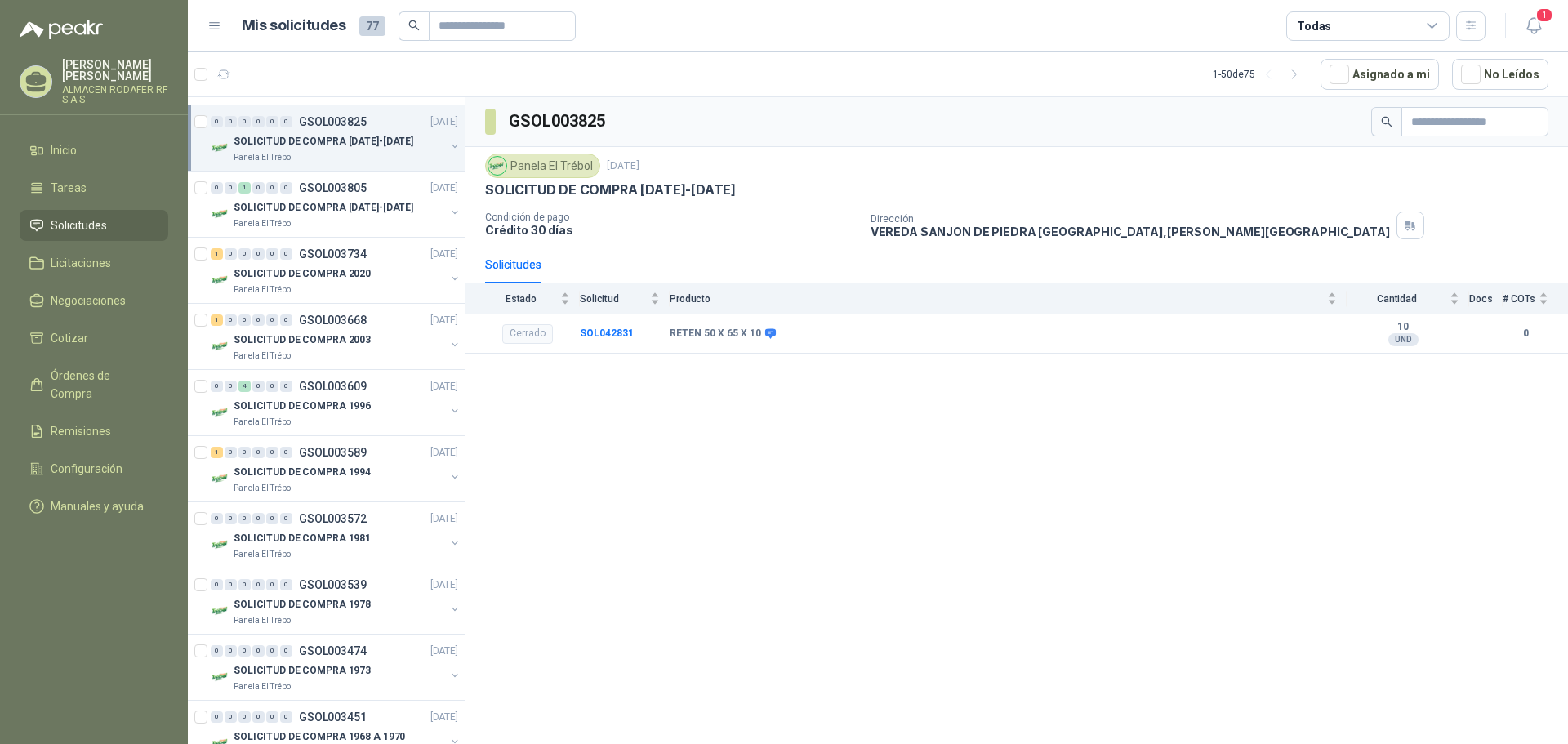
scroll to position [1226, 0]
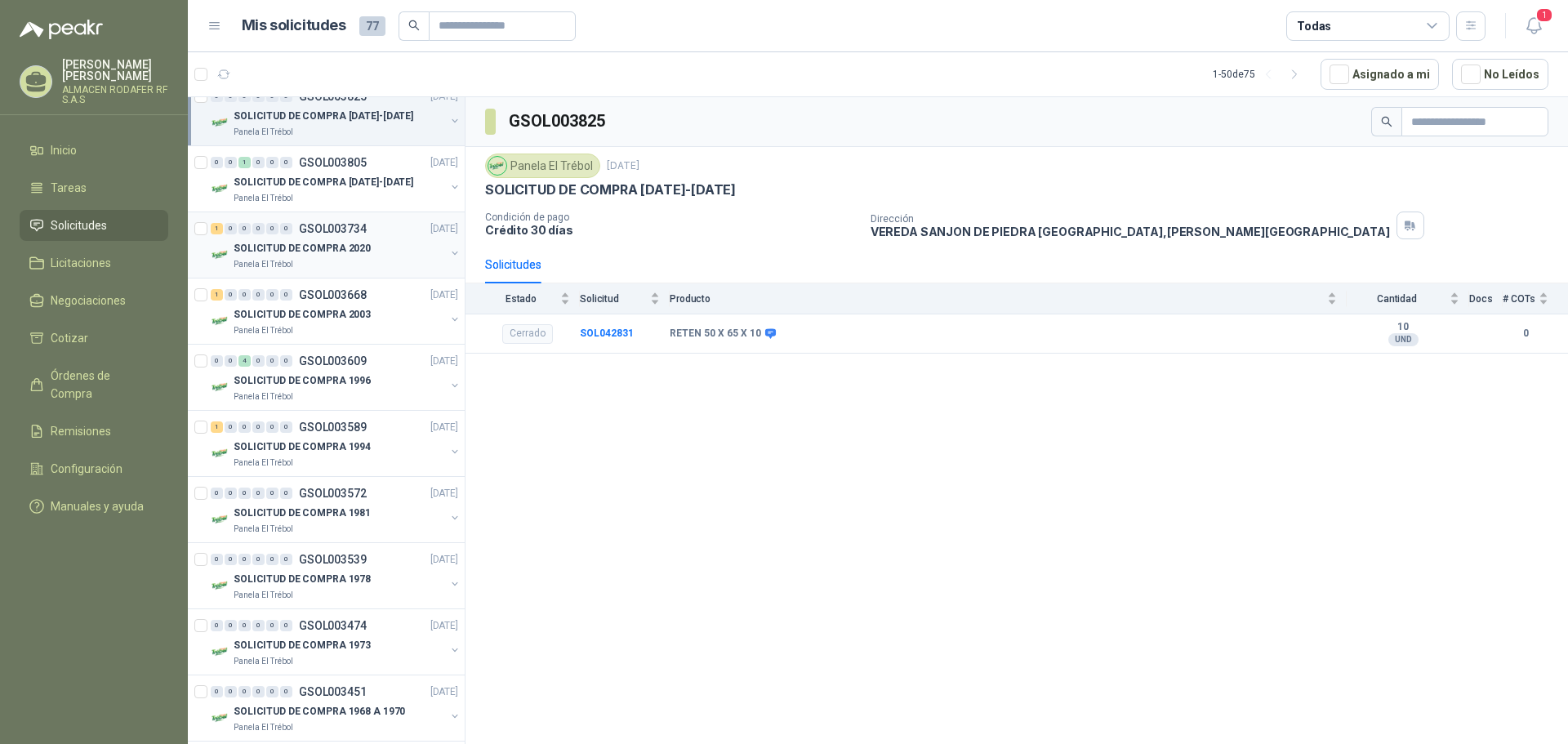
click at [356, 249] on p "SOLICITUD DE COMPRA 2020" at bounding box center [301, 248] width 137 height 15
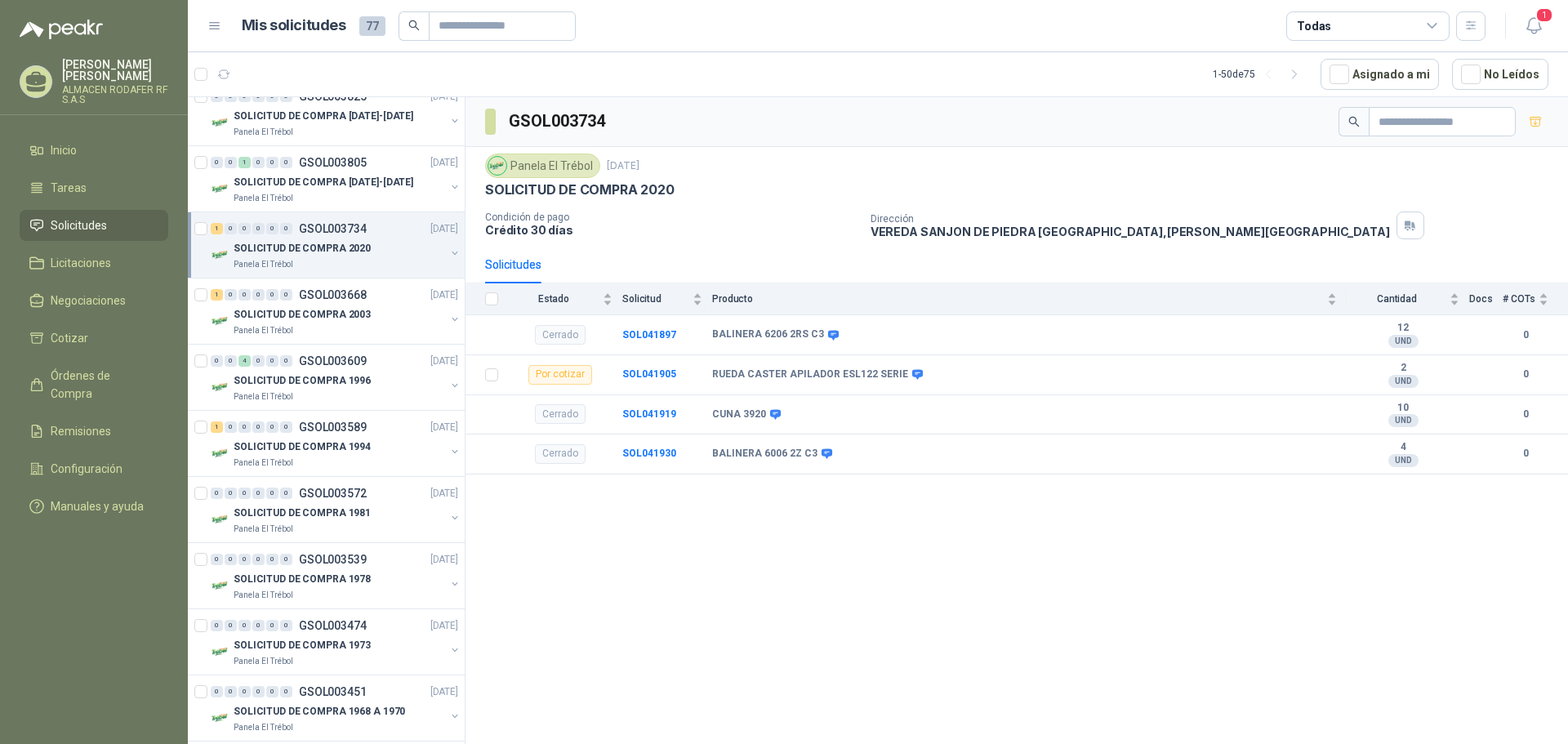
scroll to position [1307, 0]
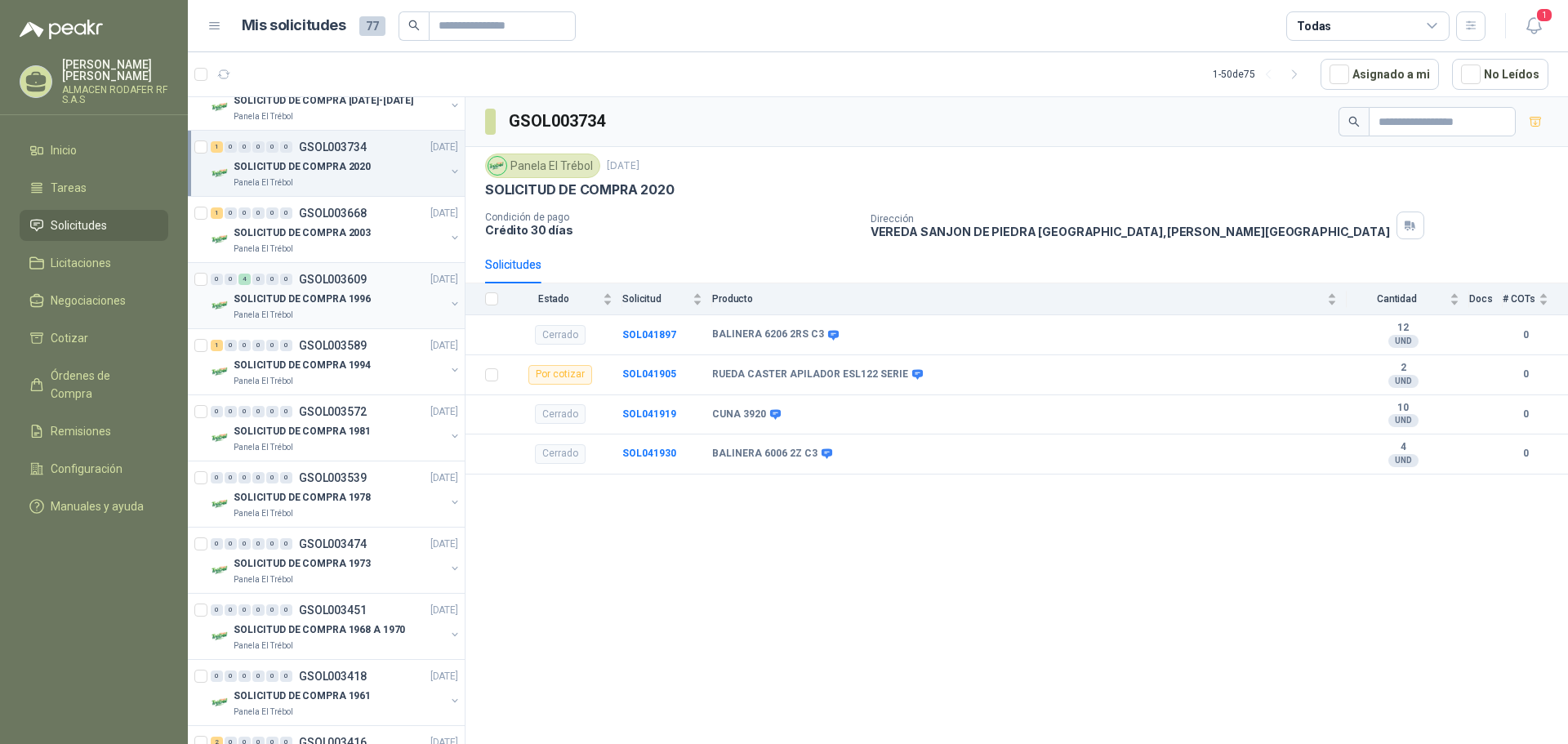
click at [340, 274] on p "GSOL003609" at bounding box center [333, 279] width 68 height 11
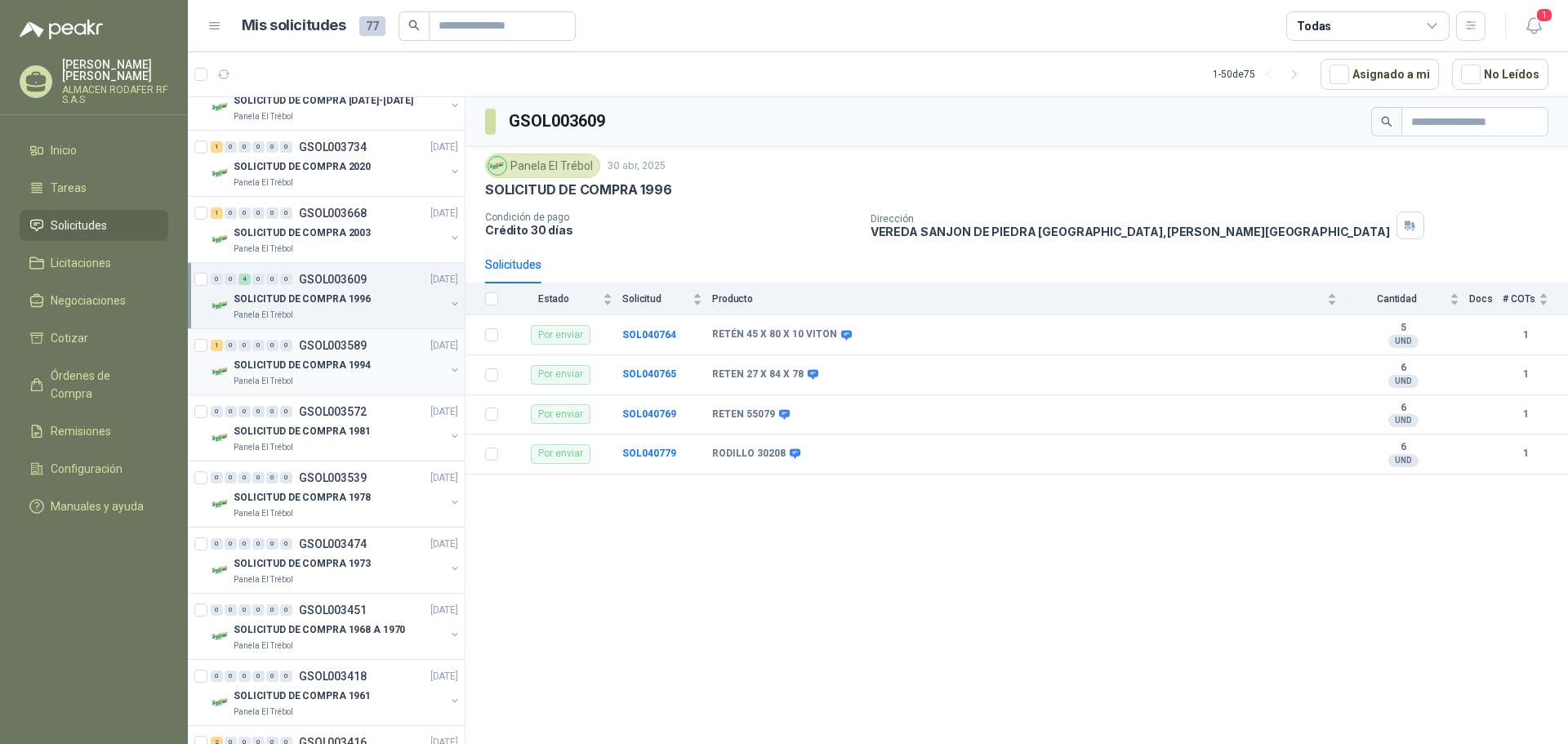
click at [329, 372] on p "SOLICITUD DE COMPRA 1994" at bounding box center [301, 365] width 137 height 15
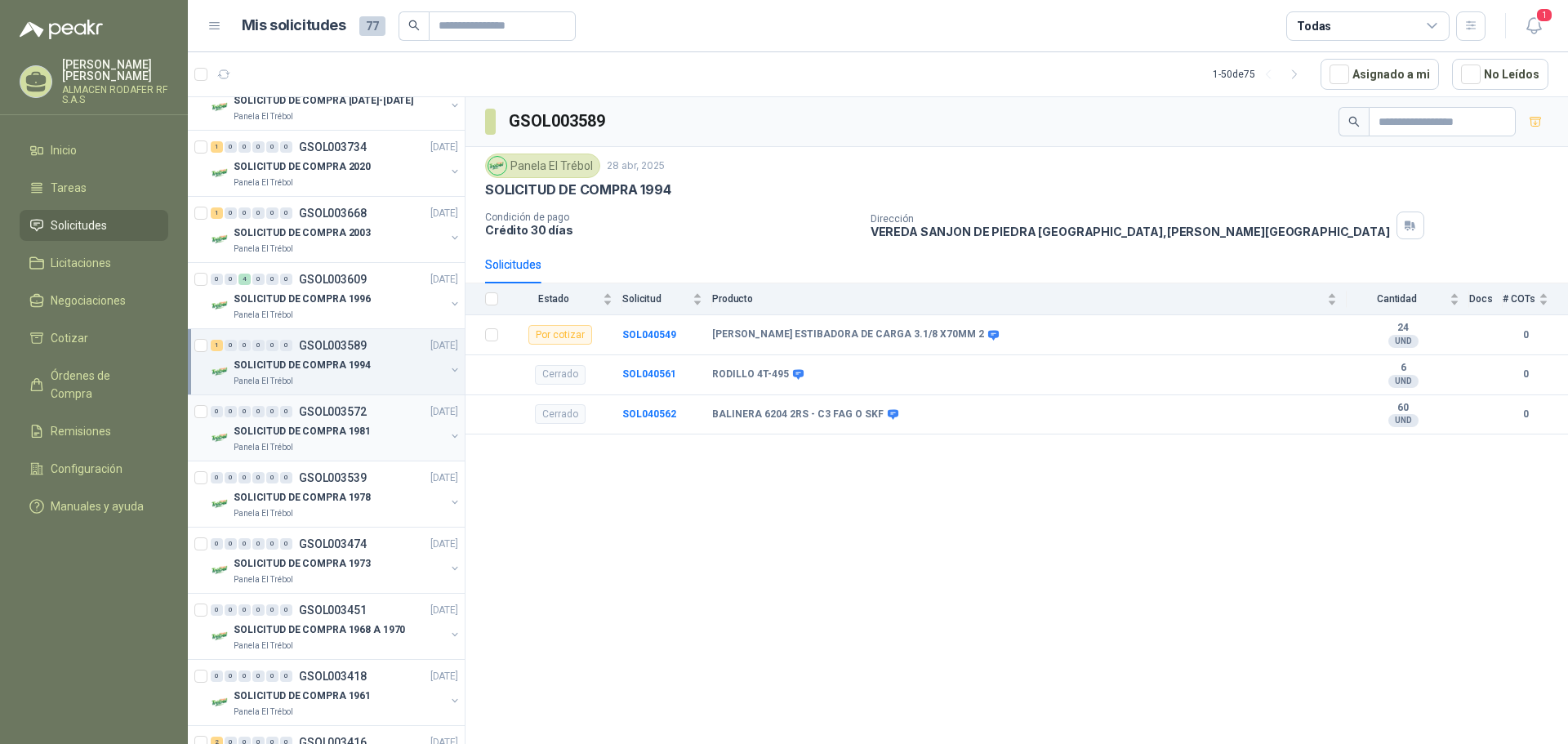
click at [348, 431] on p "SOLICITUD DE COMPRA 1981" at bounding box center [301, 431] width 137 height 15
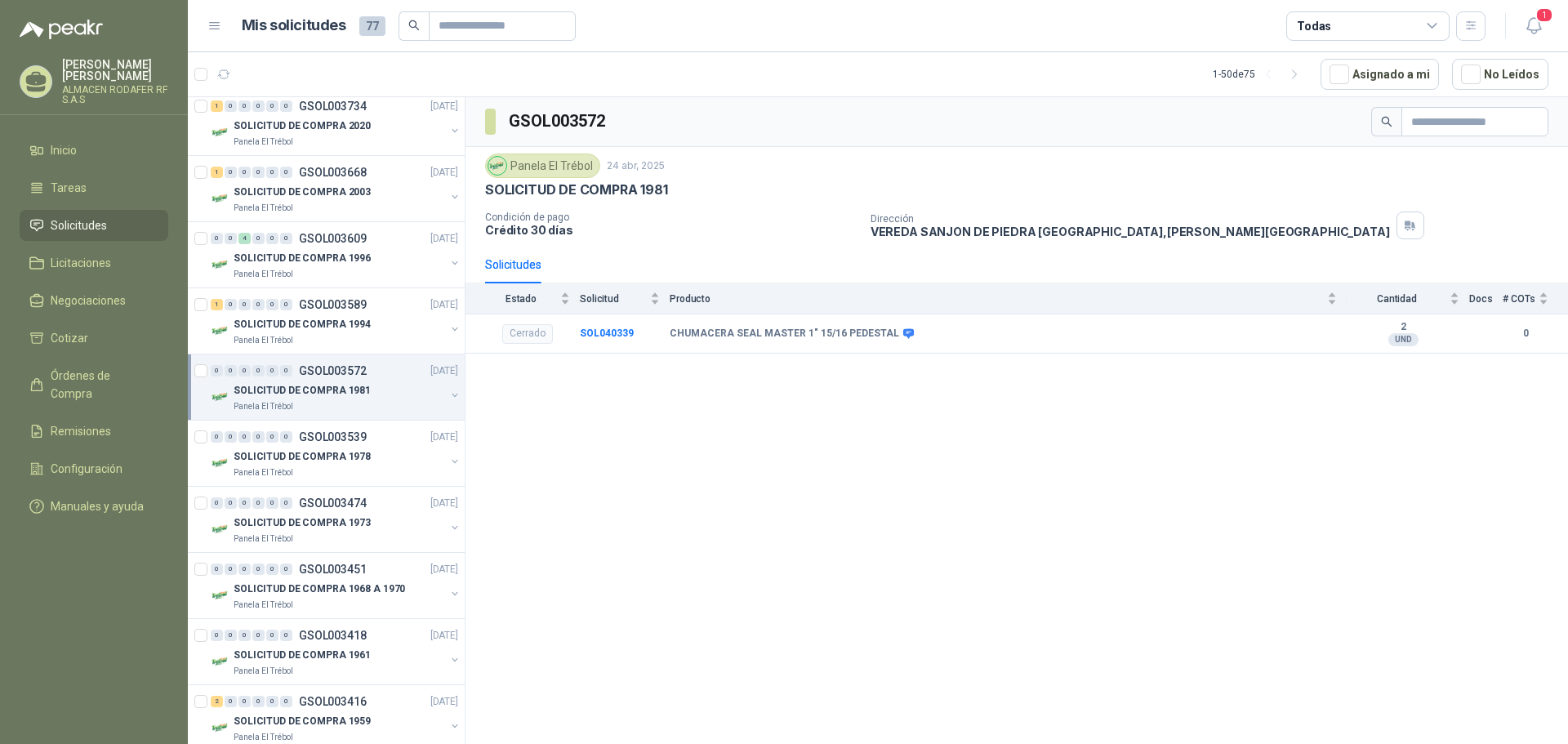
scroll to position [1389, 0]
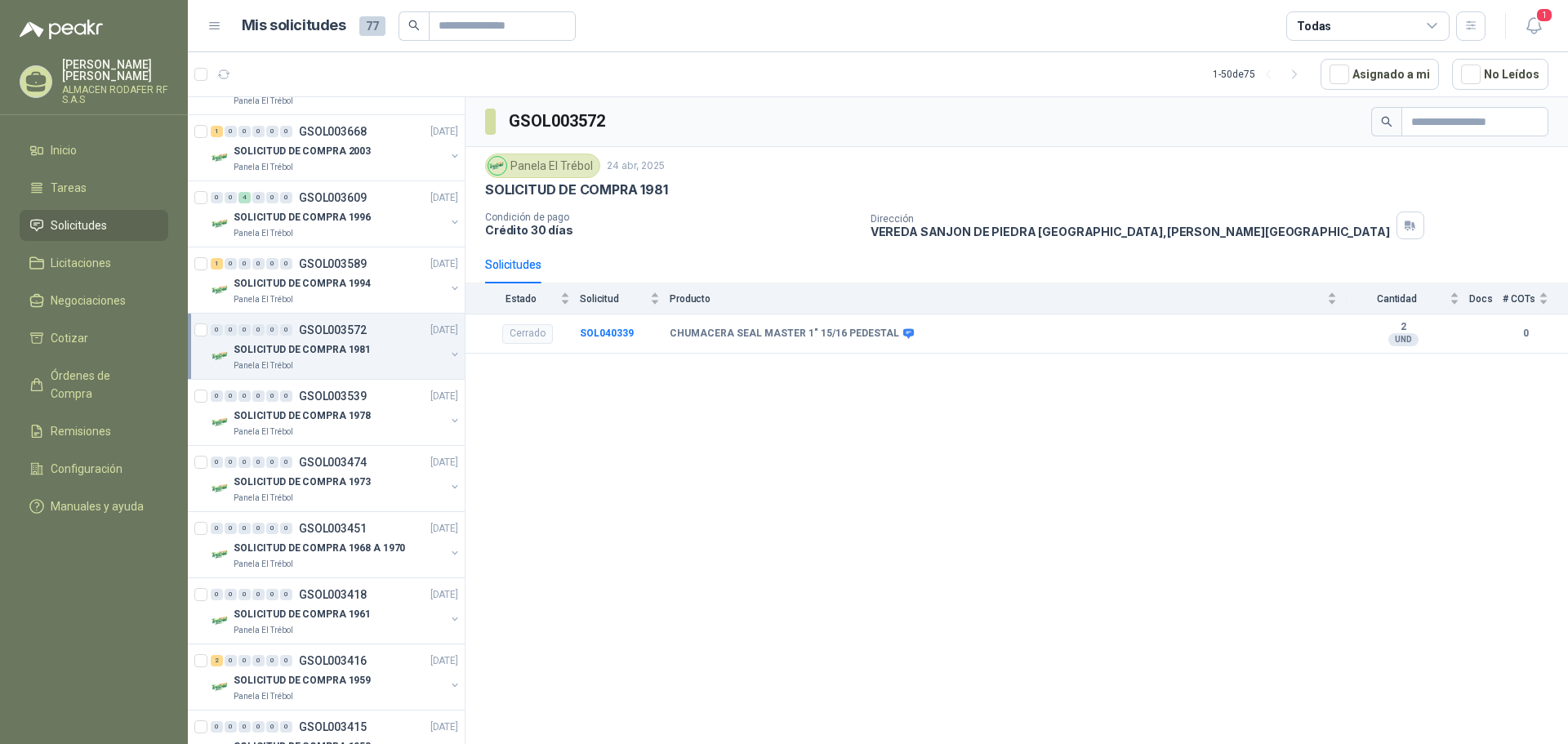
click at [348, 431] on div "Panela El Trébol" at bounding box center [339, 432] width 211 height 13
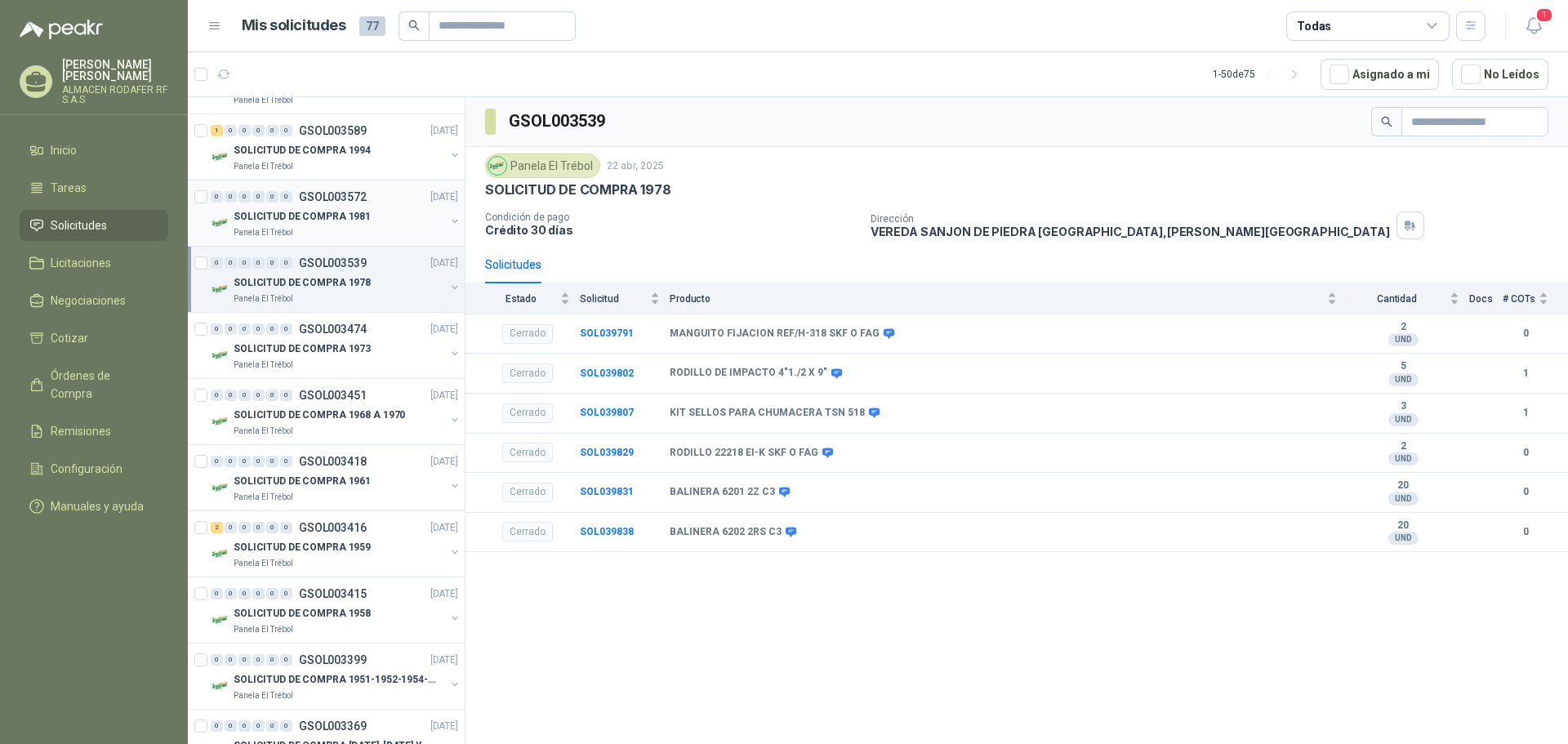
scroll to position [1552, 0]
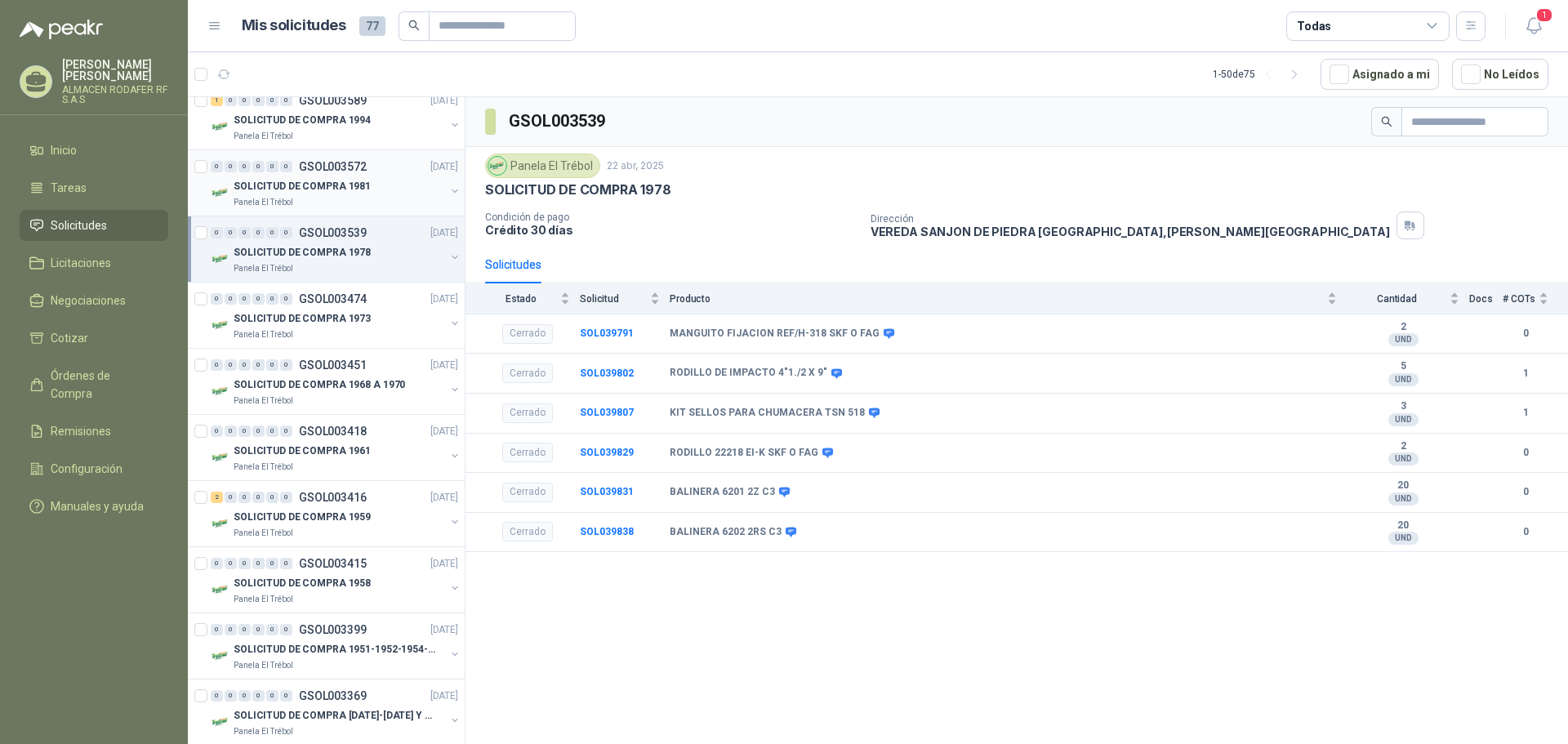
click at [348, 431] on p "GSOL003418" at bounding box center [333, 431] width 68 height 11
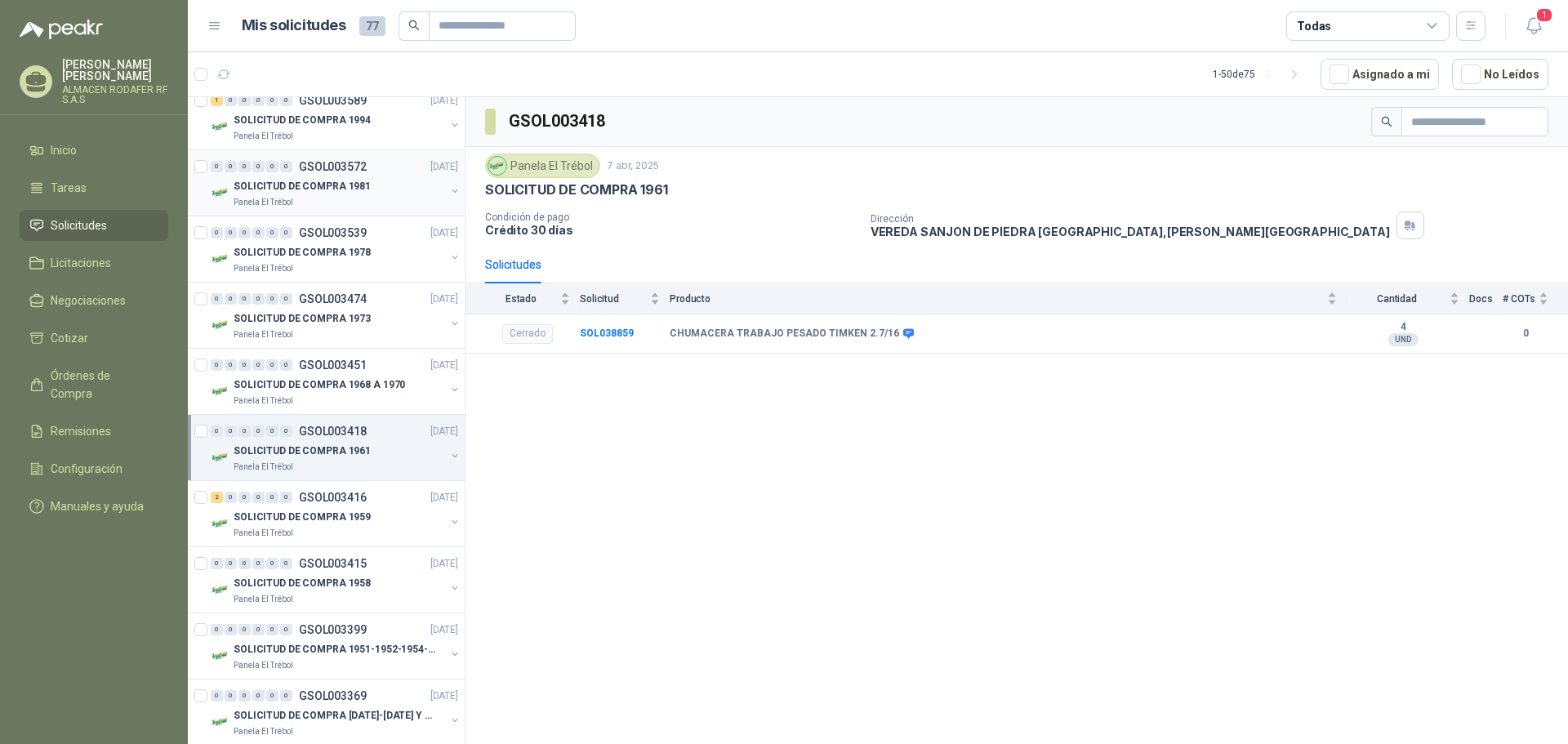
scroll to position [1633, 0]
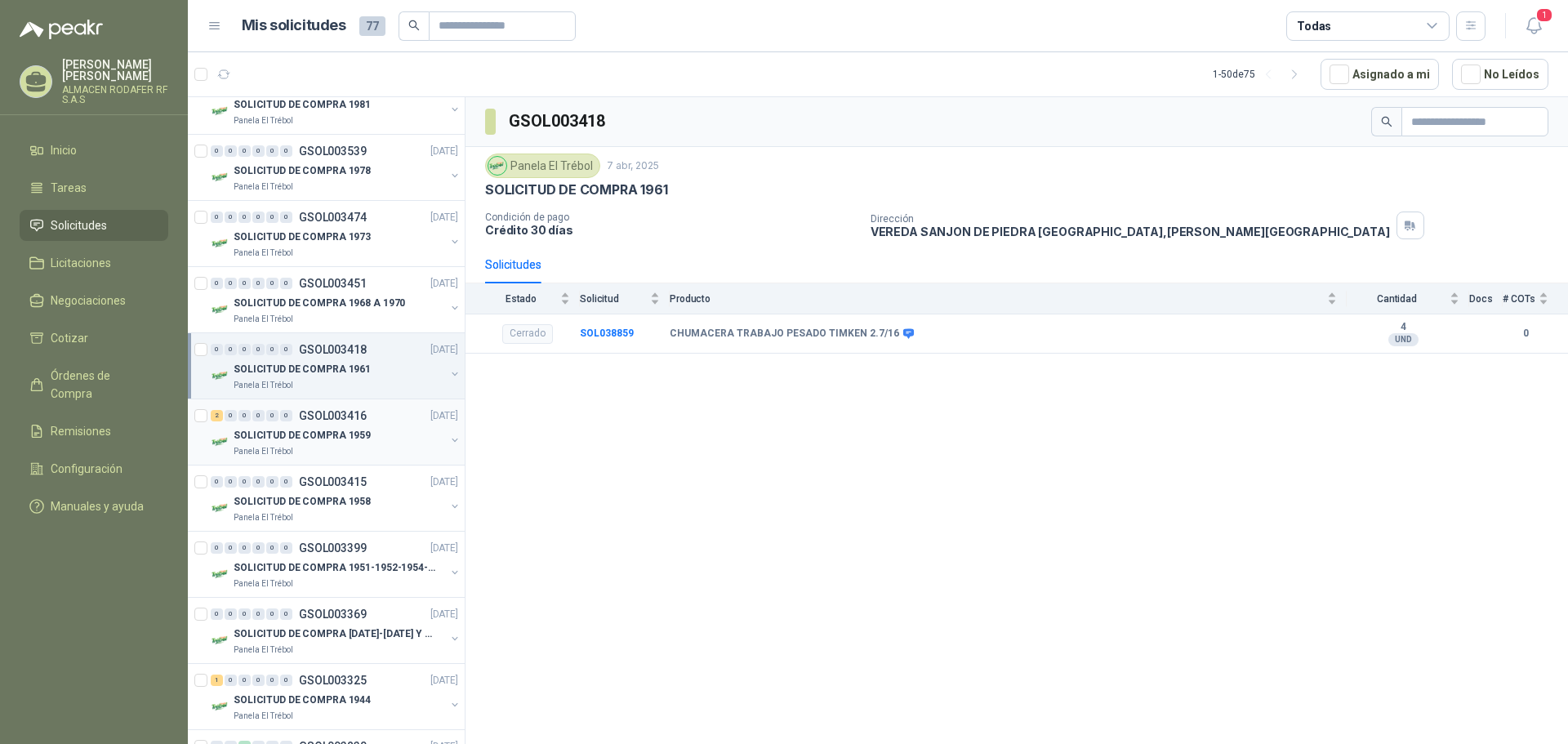
click at [348, 431] on p "SOLICITUD DE COMPRA 1959" at bounding box center [301, 435] width 137 height 15
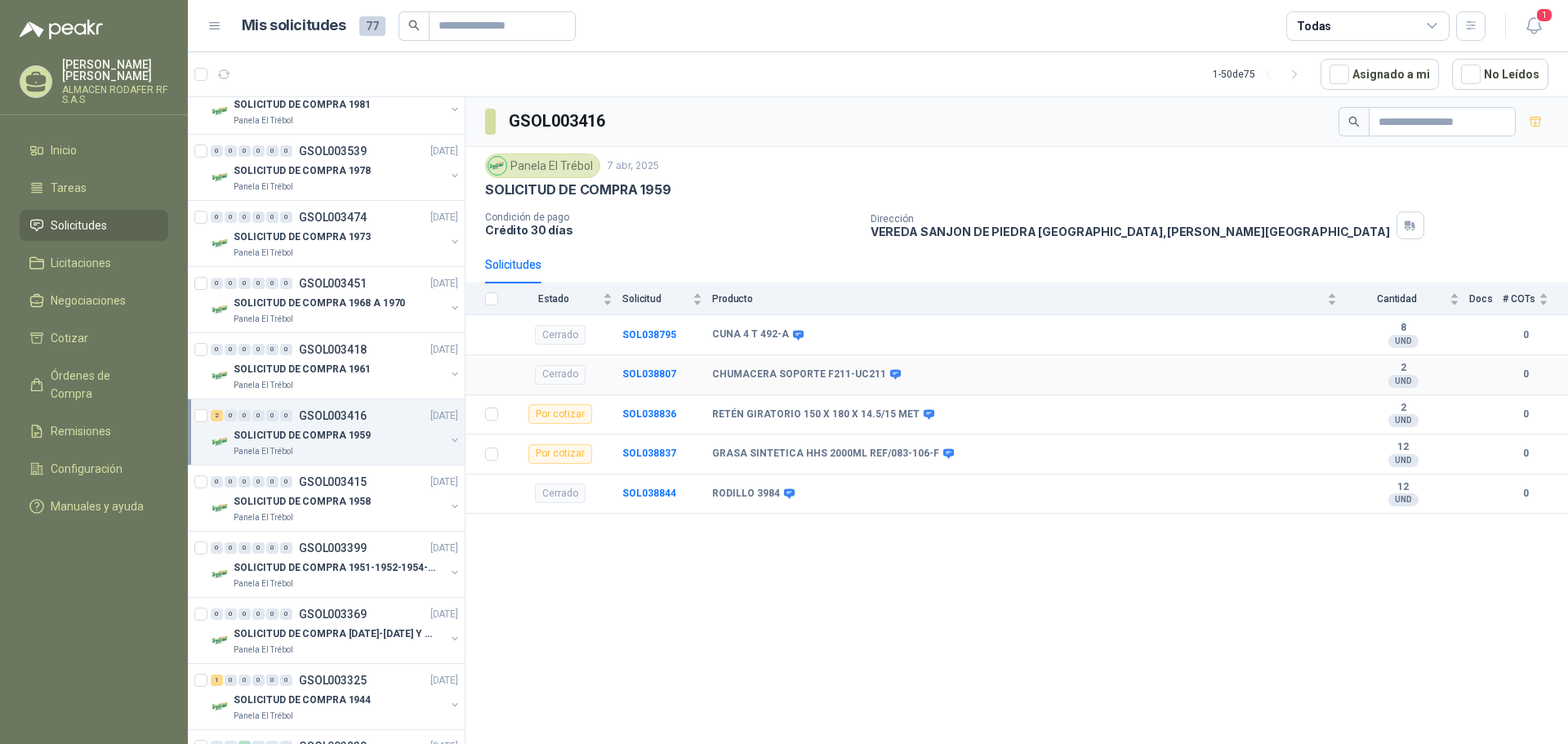
click at [756, 363] on td "CHUMACERA SOPORTE F211-UC211" at bounding box center [1029, 375] width 634 height 40
click at [665, 379] on b "SOL038807" at bounding box center [649, 374] width 54 height 11
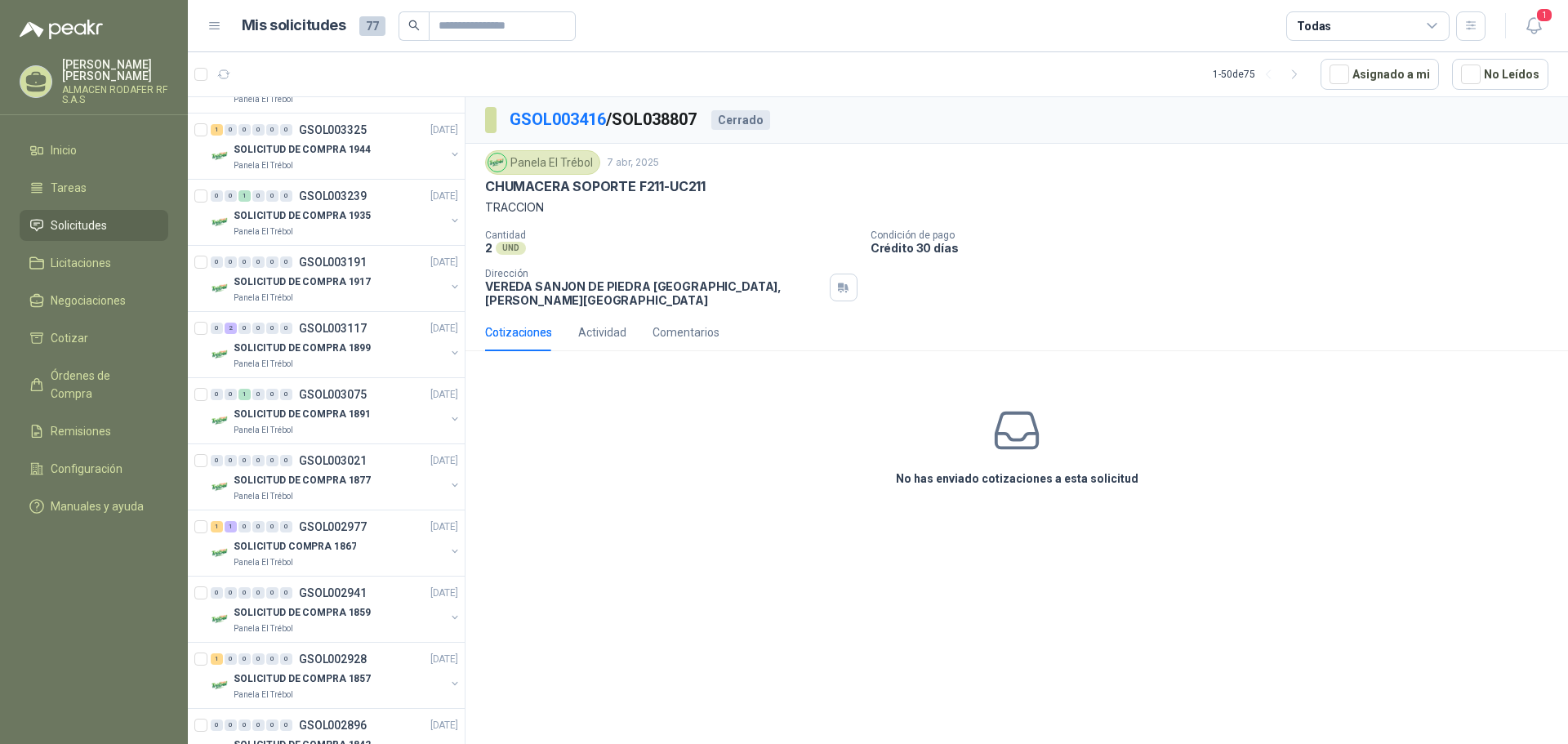
scroll to position [2532, 0]
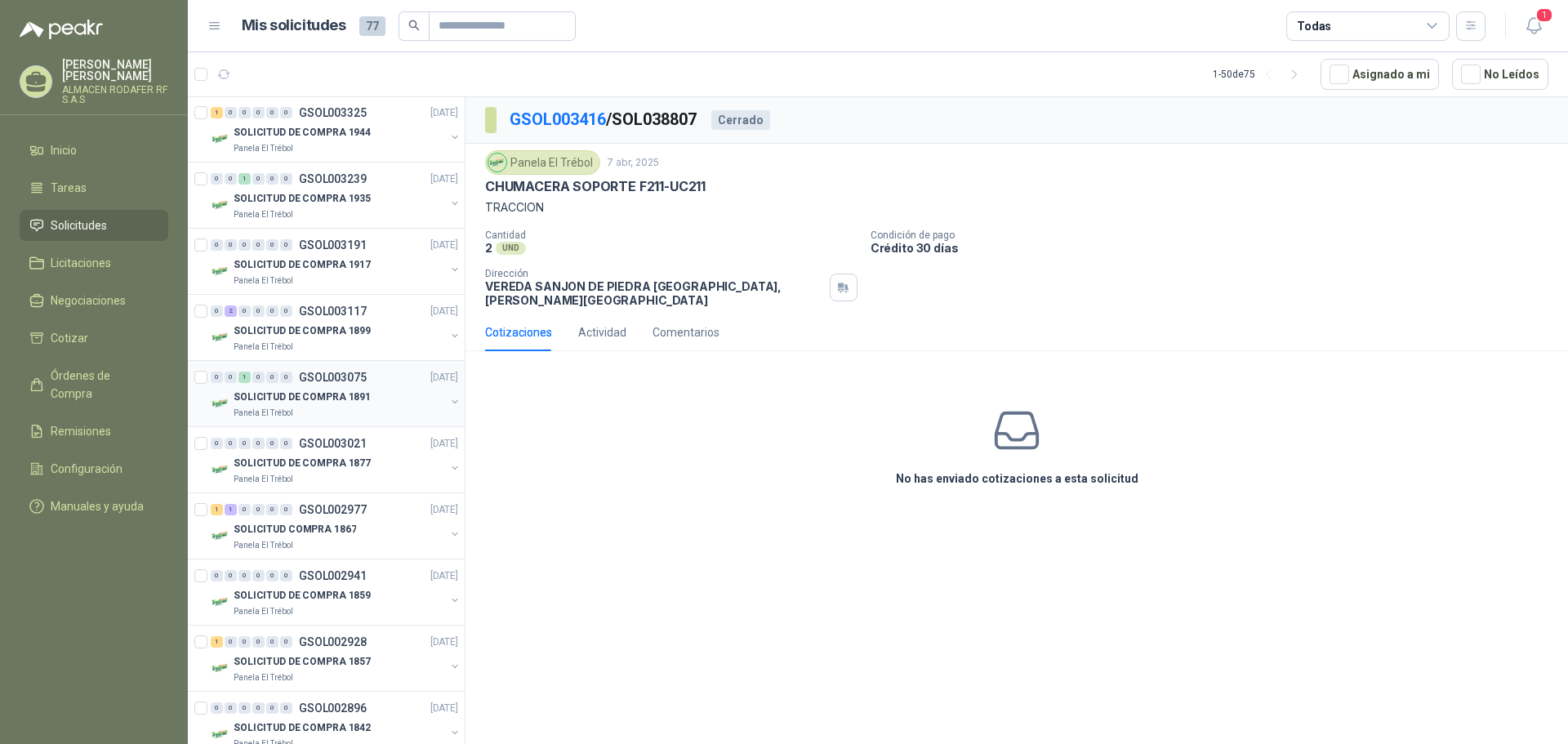
click at [310, 388] on div "SOLICITUD DE COMPRA 1891" at bounding box center [339, 397] width 211 height 20
